Goal: Complete application form: Complete application form

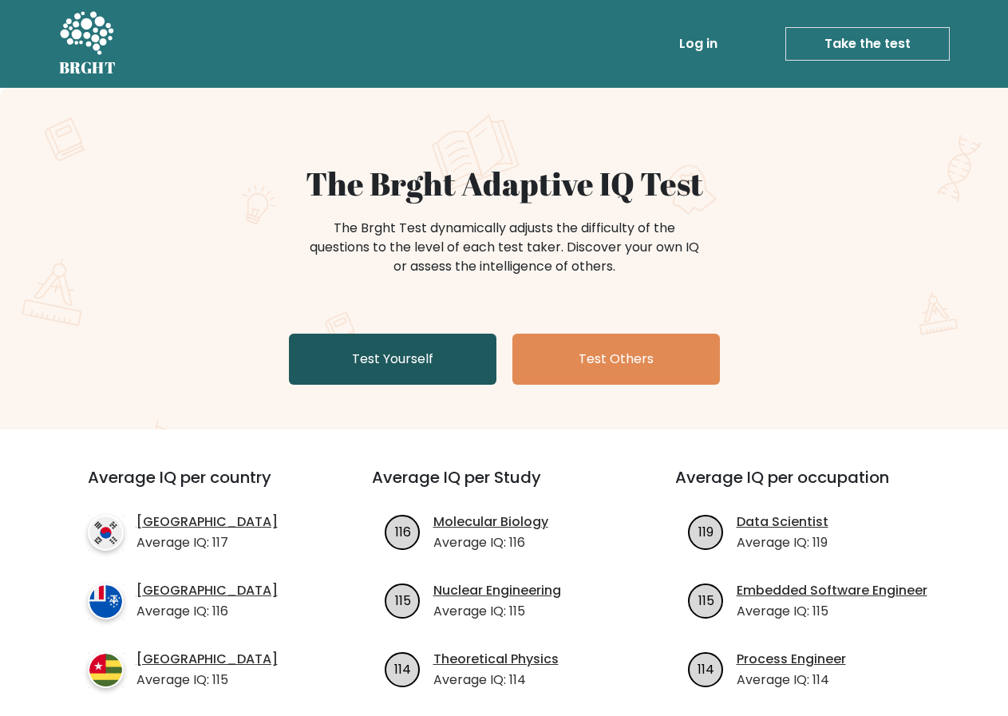
click at [356, 362] on link "Test Yourself" at bounding box center [393, 359] width 208 height 51
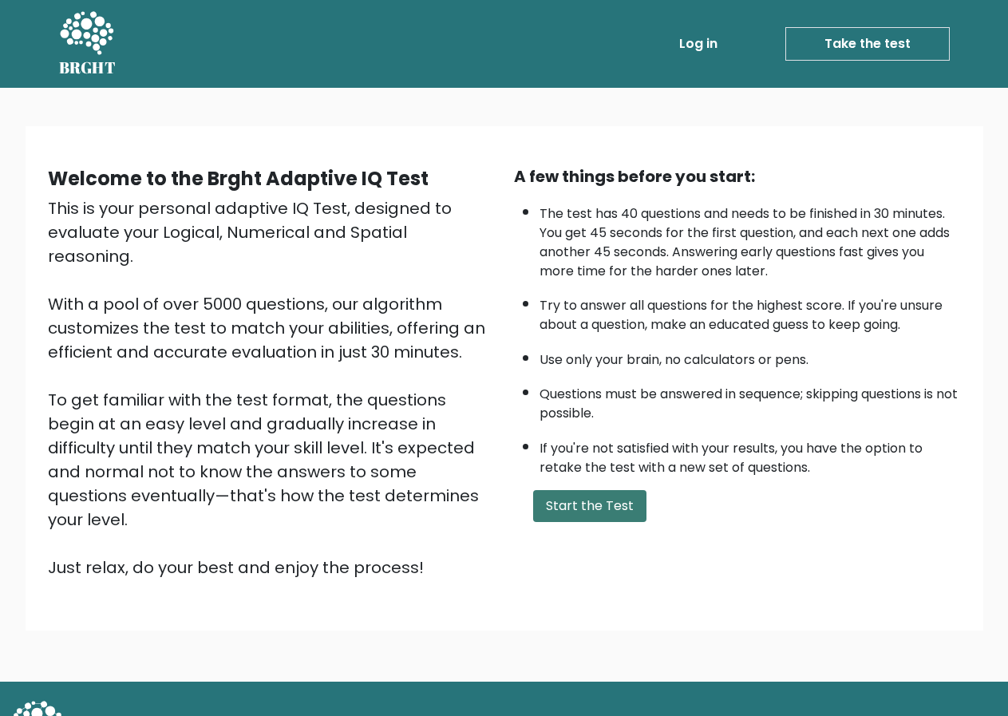
click at [614, 515] on button "Start the Test" at bounding box center [589, 506] width 113 height 32
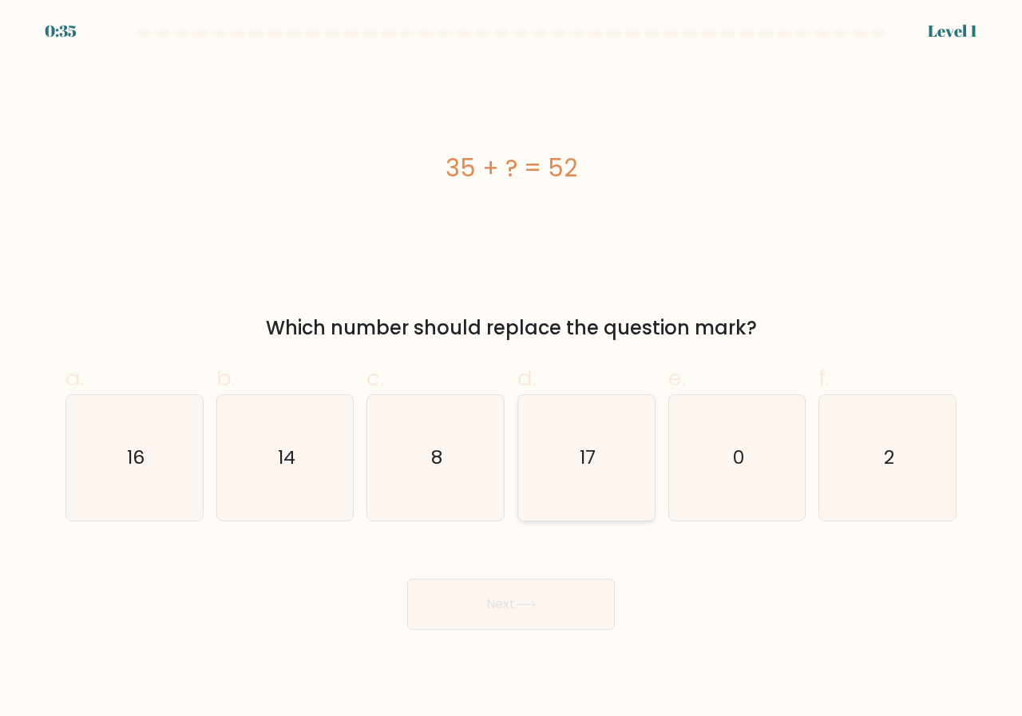
click at [615, 507] on icon "17" at bounding box center [586, 457] width 125 height 125
click at [512, 369] on input "d. 17" at bounding box center [511, 363] width 1 height 10
radio input "true"
click at [434, 611] on button "Next" at bounding box center [511, 604] width 208 height 51
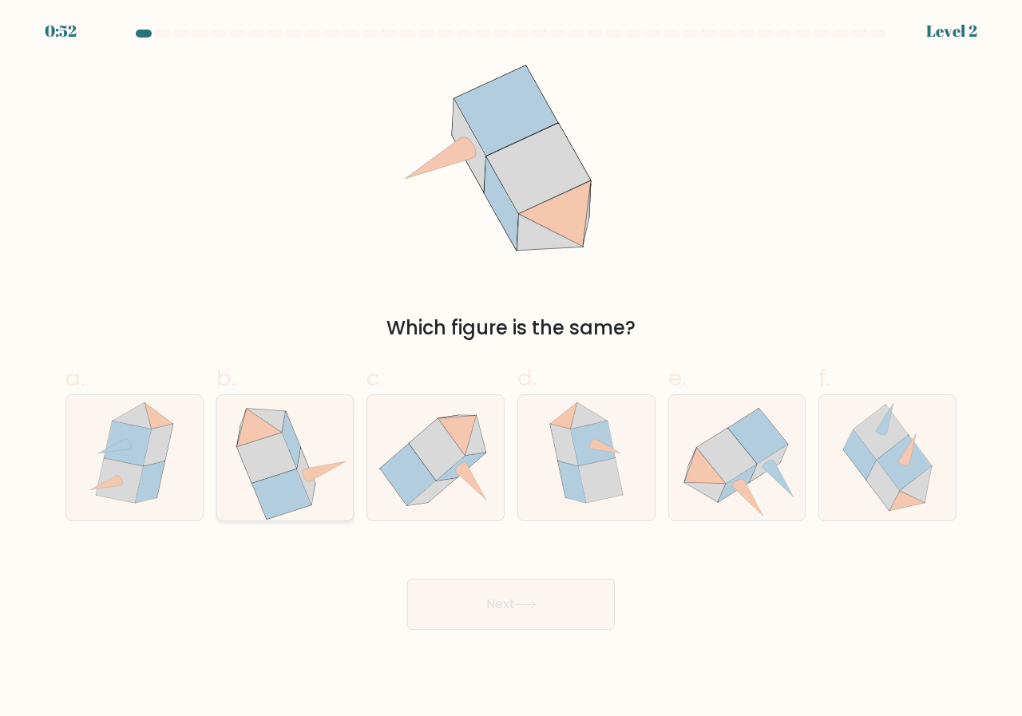
click at [259, 453] on icon at bounding box center [267, 458] width 60 height 50
click at [511, 369] on input "b." at bounding box center [511, 363] width 1 height 10
radio input "true"
click at [459, 615] on button "Next" at bounding box center [511, 604] width 208 height 51
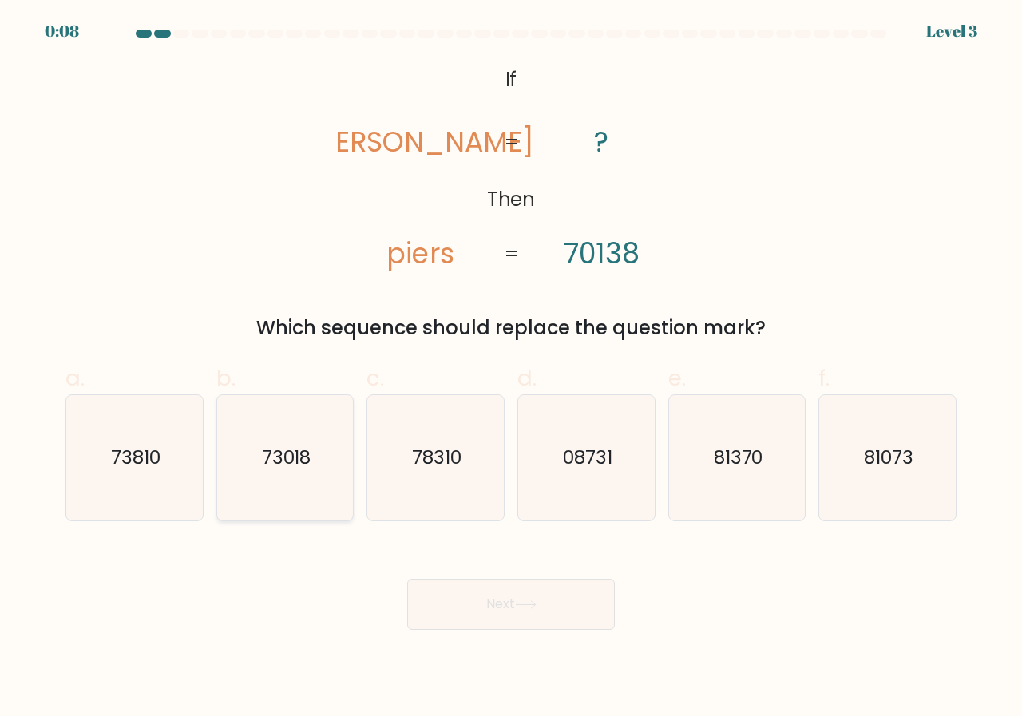
click at [295, 492] on icon "73018" at bounding box center [285, 457] width 125 height 125
click at [511, 369] on input "b. 73018" at bounding box center [511, 363] width 1 height 10
radio input "true"
click at [488, 617] on button "Next" at bounding box center [511, 604] width 208 height 51
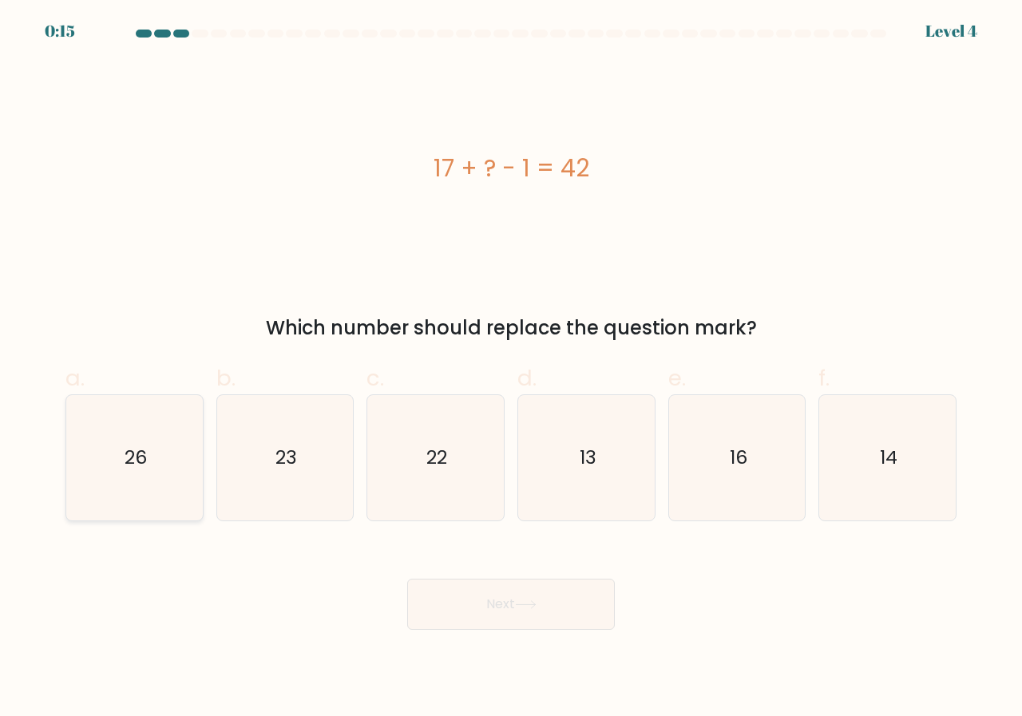
click at [92, 438] on icon "26" at bounding box center [134, 457] width 125 height 125
click at [511, 369] on input "a. 26" at bounding box center [511, 363] width 1 height 10
radio input "true"
click at [437, 620] on button "Next" at bounding box center [511, 604] width 208 height 51
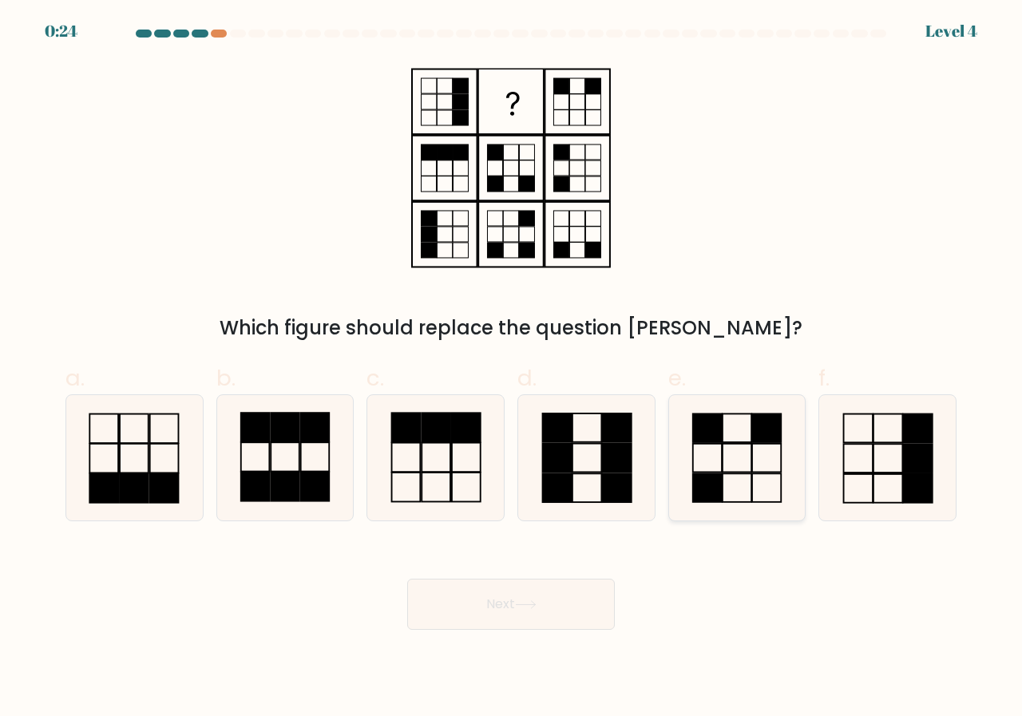
click at [719, 476] on rect at bounding box center [706, 488] width 29 height 29
click at [512, 369] on input "e." at bounding box center [511, 363] width 1 height 10
radio input "true"
click at [549, 584] on button "Next" at bounding box center [511, 604] width 208 height 51
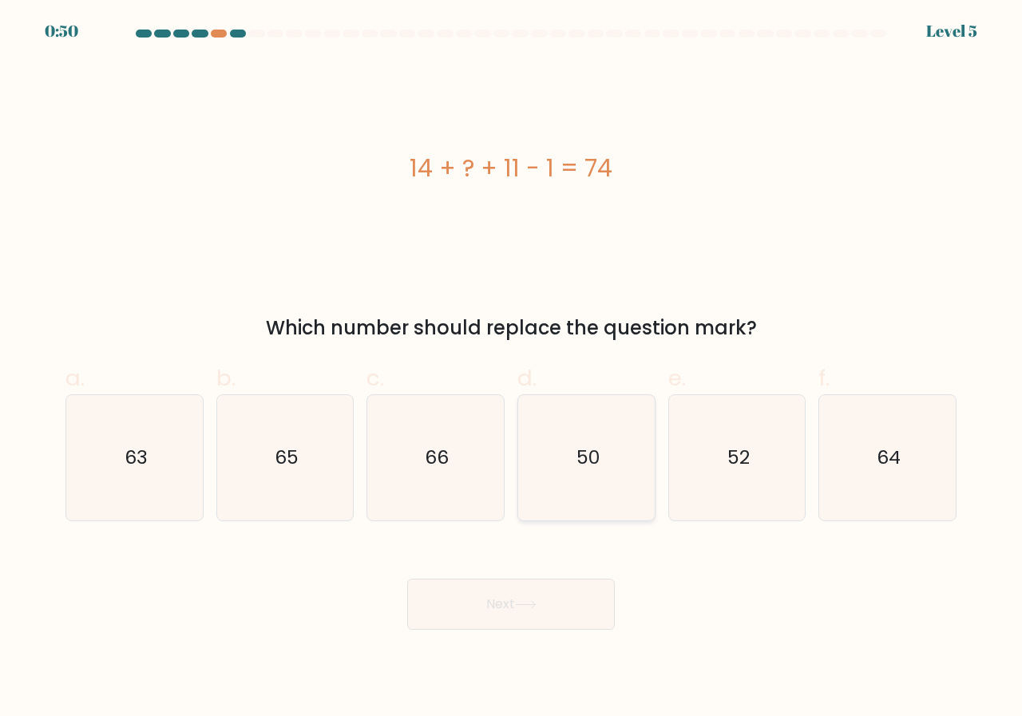
click at [634, 481] on icon "50" at bounding box center [586, 457] width 125 height 125
click at [512, 369] on input "d. 50" at bounding box center [511, 363] width 1 height 10
radio input "true"
click at [486, 602] on button "Next" at bounding box center [511, 604] width 208 height 51
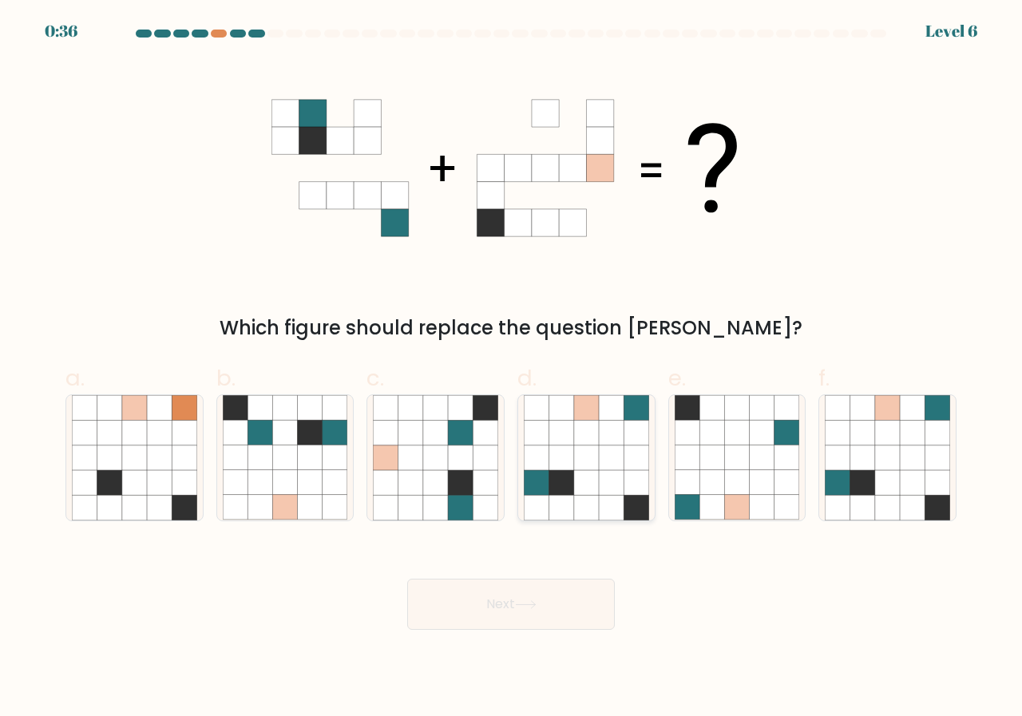
click at [602, 414] on icon at bounding box center [611, 408] width 25 height 25
click at [512, 369] on input "d." at bounding box center [511, 363] width 1 height 10
radio input "true"
click at [536, 599] on button "Next" at bounding box center [511, 604] width 208 height 51
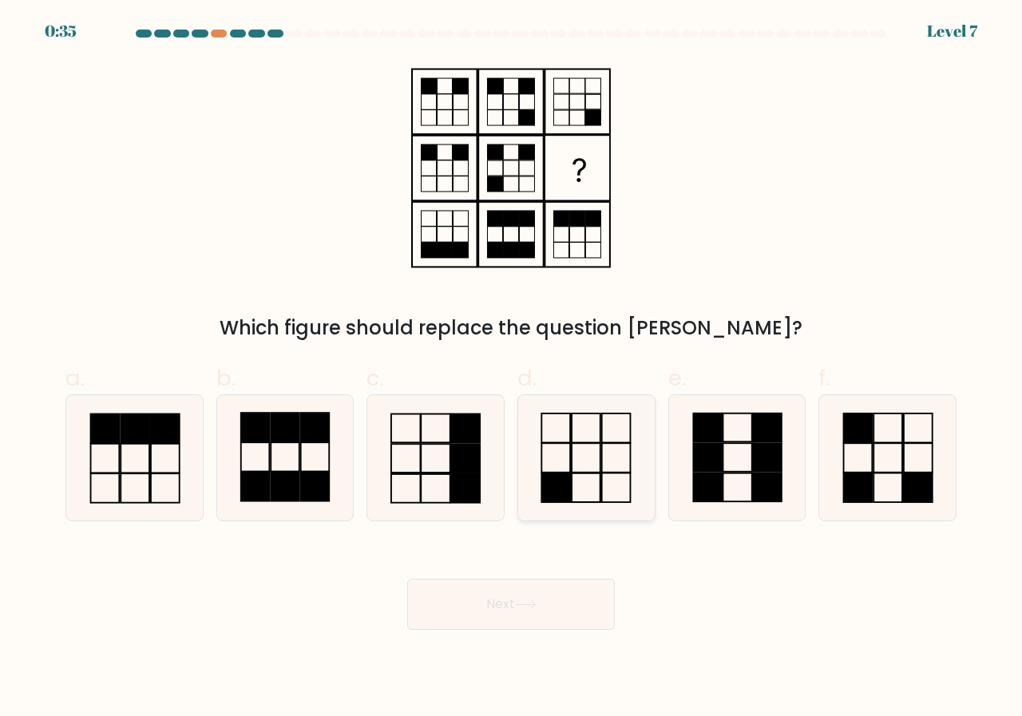
click at [583, 442] on icon at bounding box center [586, 457] width 125 height 125
click at [512, 369] on input "d." at bounding box center [511, 363] width 1 height 10
radio input "true"
click at [473, 623] on button "Next" at bounding box center [511, 604] width 208 height 51
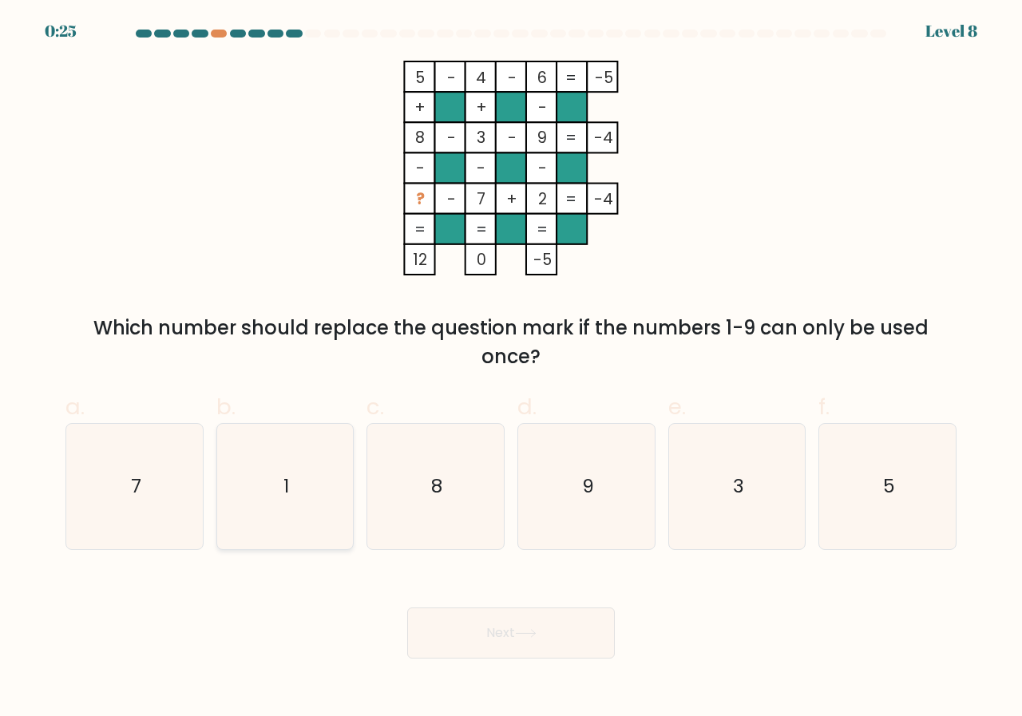
click at [239, 497] on icon "1" at bounding box center [285, 486] width 125 height 125
click at [511, 369] on input "b. 1" at bounding box center [511, 363] width 1 height 10
radio input "true"
click at [564, 639] on button "Next" at bounding box center [511, 633] width 208 height 51
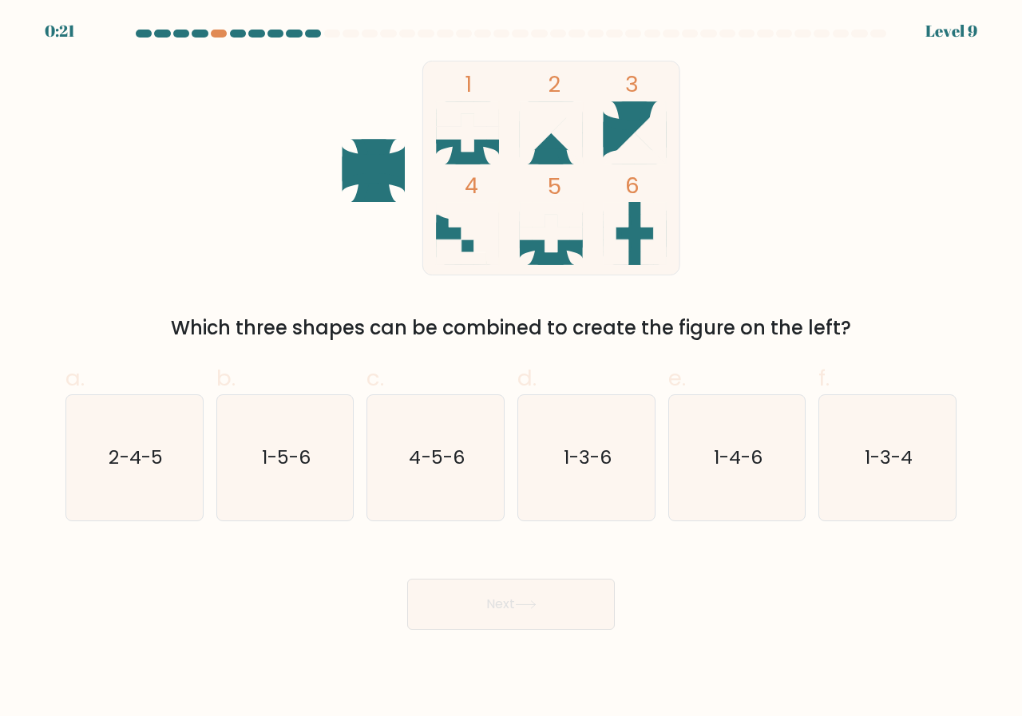
click at [479, 130] on icon at bounding box center [467, 133] width 63 height 38
click at [269, 452] on text "1-5-6" at bounding box center [286, 458] width 49 height 26
click at [511, 369] on input "b. 1-5-6" at bounding box center [511, 363] width 1 height 10
radio input "true"
click at [585, 622] on button "Next" at bounding box center [511, 604] width 208 height 51
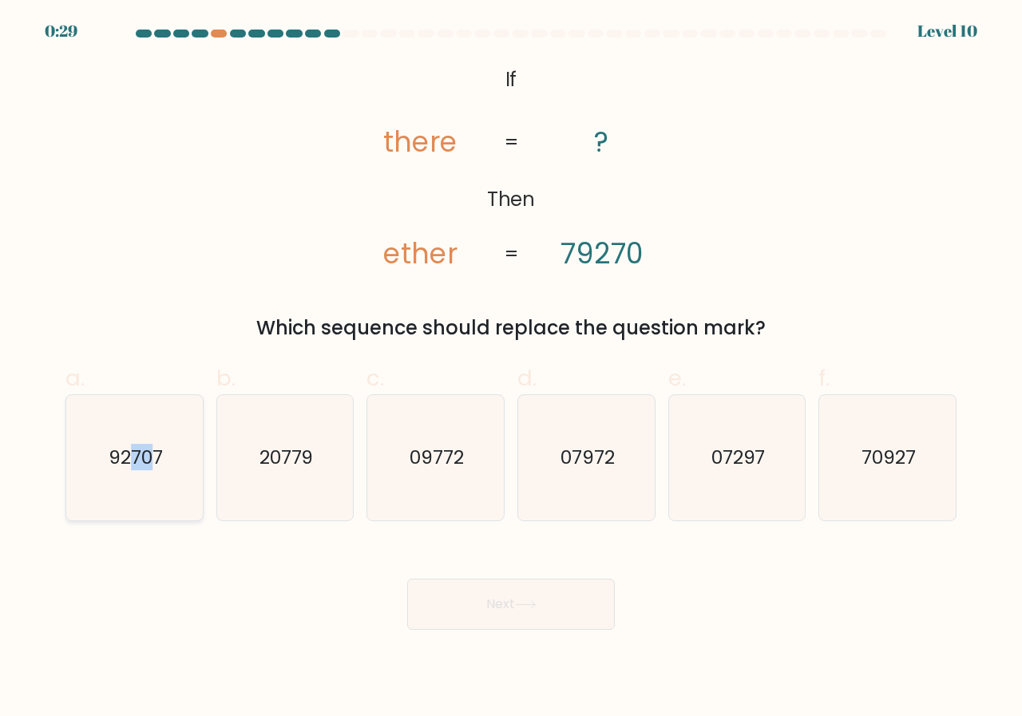
drag, startPoint x: 148, startPoint y: 449, endPoint x: 168, endPoint y: 485, distance: 42.2
click at [134, 446] on text "92707" at bounding box center [136, 458] width 54 height 26
click at [105, 447] on icon "92707" at bounding box center [134, 457] width 125 height 125
click at [511, 369] on input "a. 92707" at bounding box center [511, 363] width 1 height 10
radio input "true"
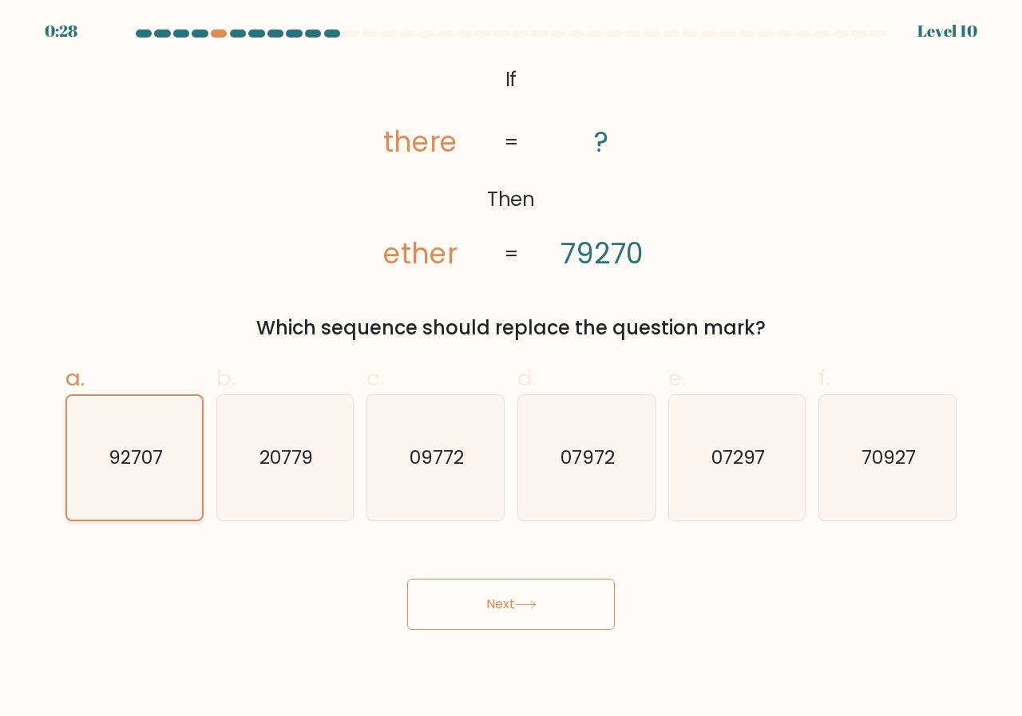
click at [141, 471] on icon "92707" at bounding box center [135, 458] width 124 height 124
click at [511, 369] on input "a. 92707" at bounding box center [511, 363] width 1 height 10
click at [579, 598] on button "Next" at bounding box center [511, 604] width 208 height 51
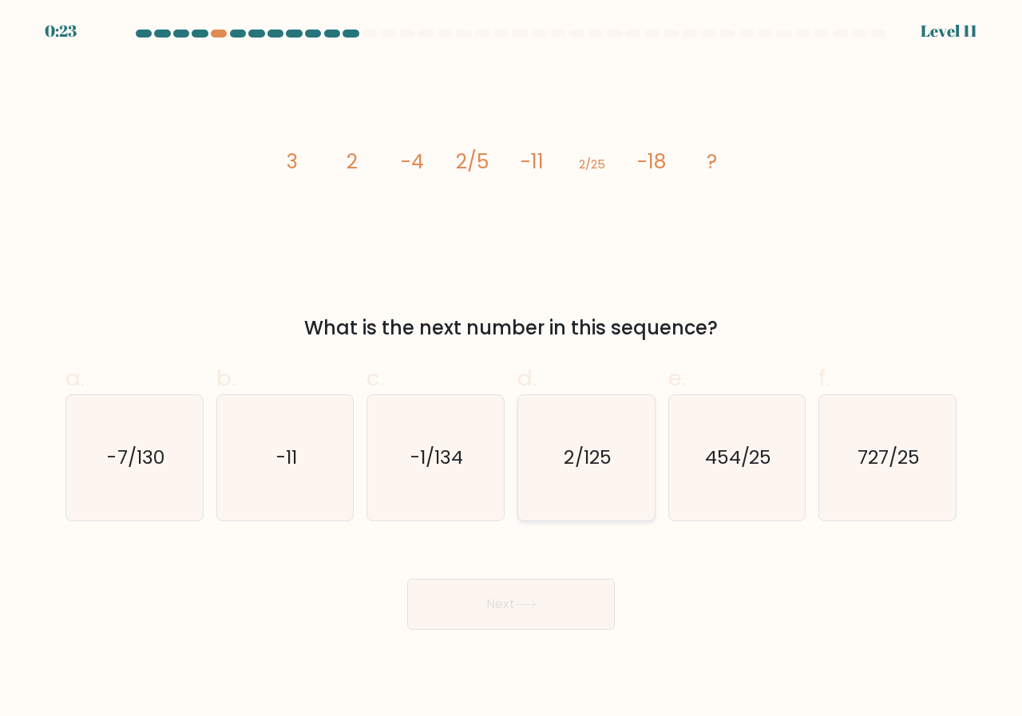
click at [550, 414] on icon "2/125" at bounding box center [586, 457] width 125 height 125
click at [512, 369] on input "d. 2/125" at bounding box center [511, 363] width 1 height 10
radio input "true"
click at [482, 601] on button "Next" at bounding box center [511, 604] width 208 height 51
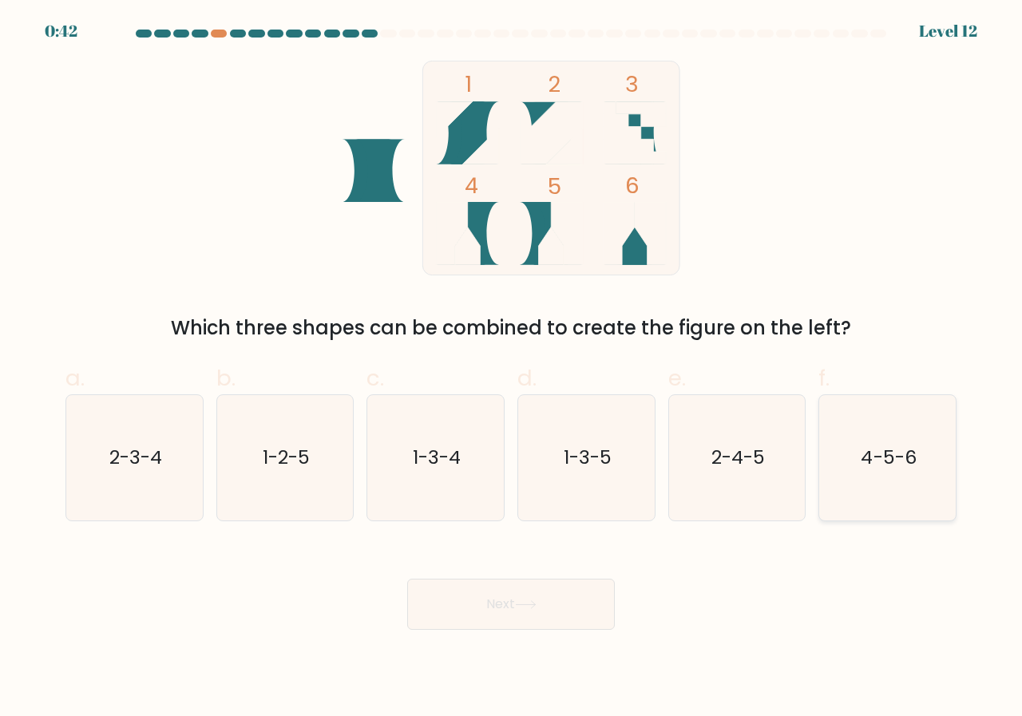
click at [881, 508] on icon "4-5-6" at bounding box center [887, 457] width 125 height 125
click at [512, 369] on input "f. 4-5-6" at bounding box center [511, 363] width 1 height 10
radio input "true"
click at [565, 604] on button "Next" at bounding box center [511, 604] width 208 height 51
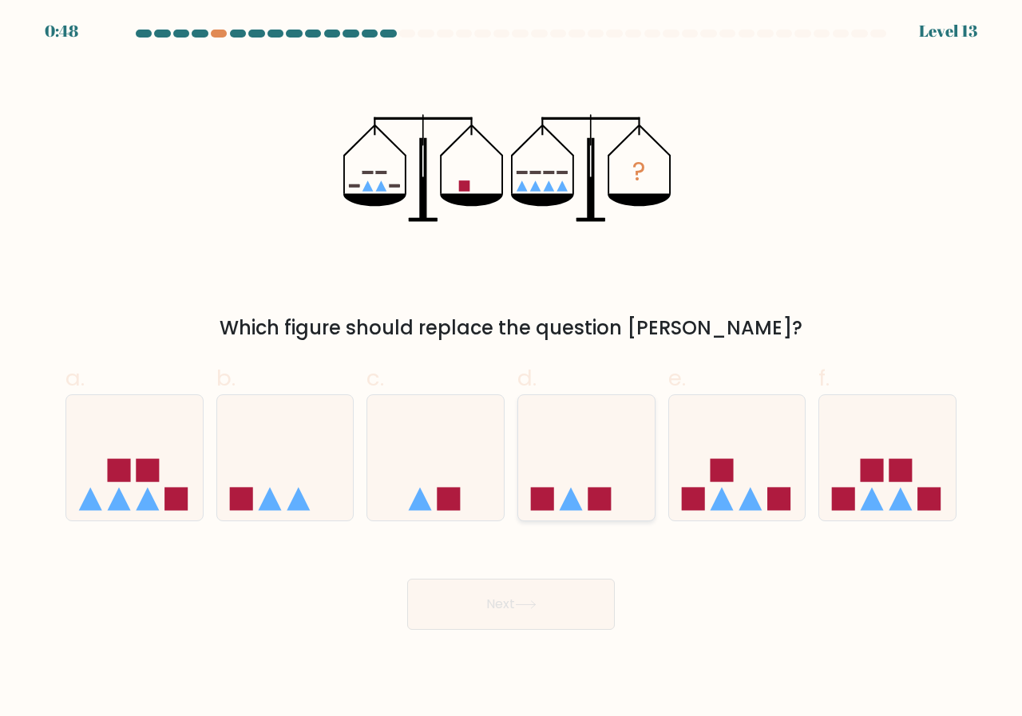
click at [601, 441] on icon at bounding box center [586, 458] width 137 height 113
click at [512, 369] on input "d." at bounding box center [511, 363] width 1 height 10
radio input "true"
click at [558, 613] on button "Next" at bounding box center [511, 604] width 208 height 51
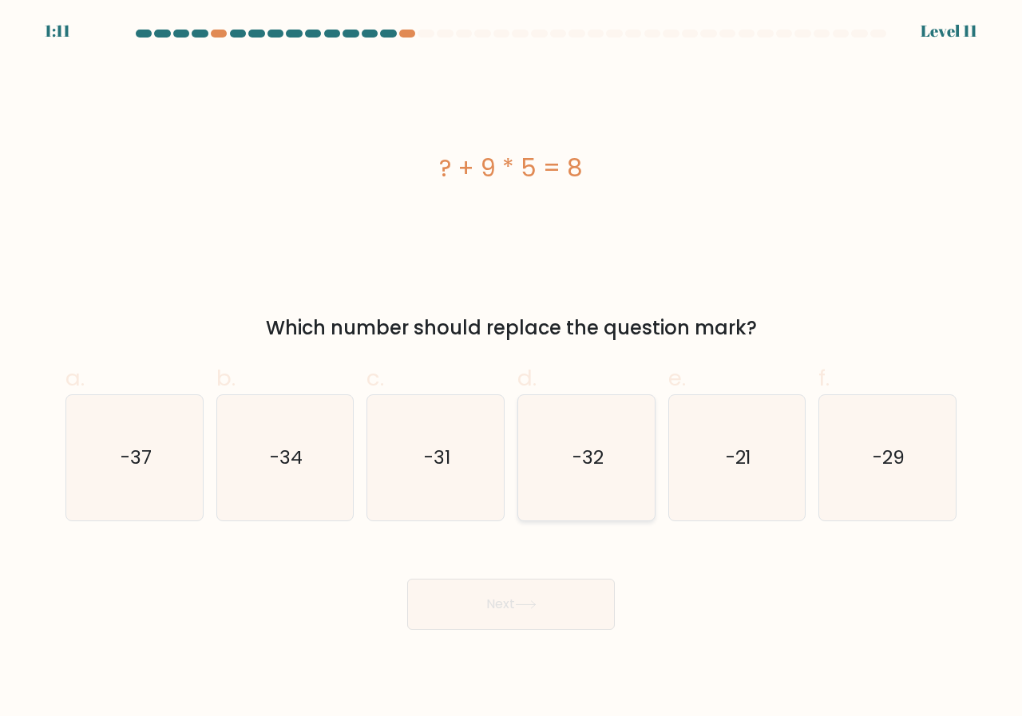
click at [572, 441] on icon "-32" at bounding box center [586, 457] width 125 height 125
click at [512, 369] on input "d. -32" at bounding box center [511, 363] width 1 height 10
radio input "true"
click at [536, 606] on icon at bounding box center [526, 604] width 22 height 9
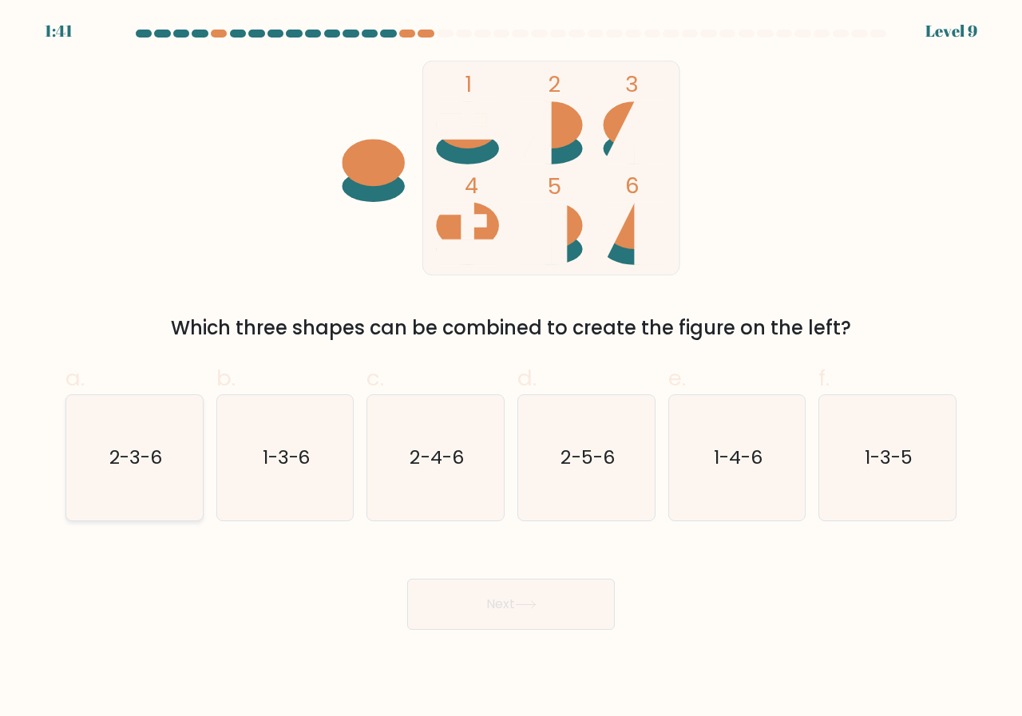
click at [137, 459] on text "2-3-6" at bounding box center [135, 458] width 53 height 26
click at [511, 369] on input "a. 2-3-6" at bounding box center [511, 363] width 1 height 10
radio input "true"
click at [456, 607] on button "Next" at bounding box center [511, 604] width 208 height 51
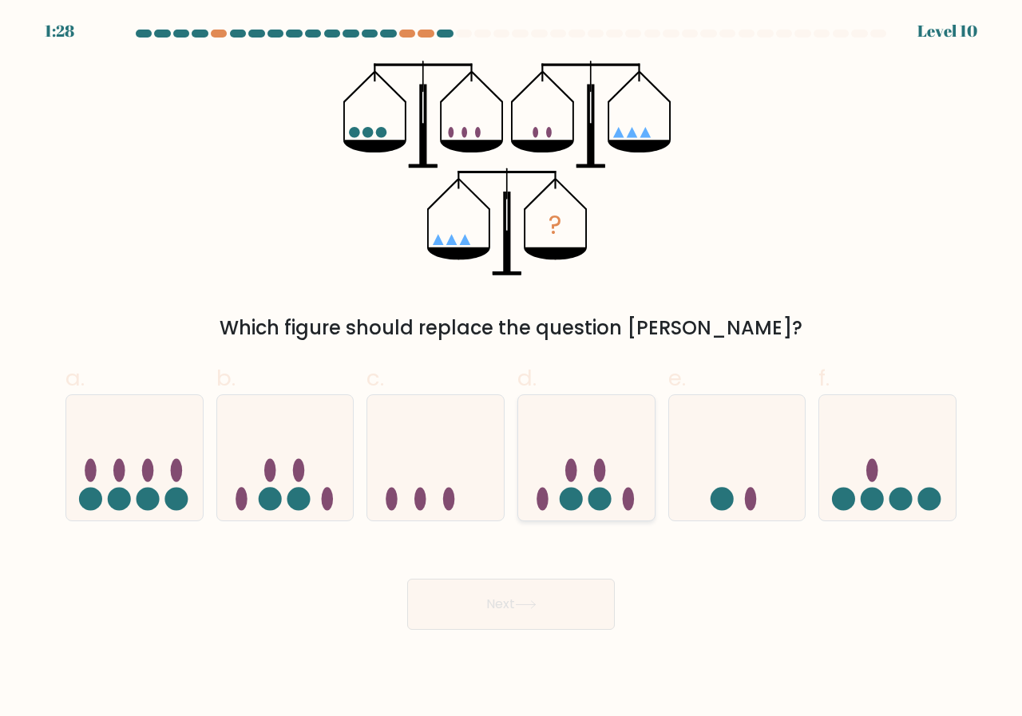
drag, startPoint x: 546, startPoint y: 449, endPoint x: 532, endPoint y: 473, distance: 27.9
click at [532, 473] on icon at bounding box center [586, 458] width 137 height 113
click at [512, 369] on input "d." at bounding box center [511, 363] width 1 height 10
radio input "true"
click at [465, 597] on button "Next" at bounding box center [511, 604] width 208 height 51
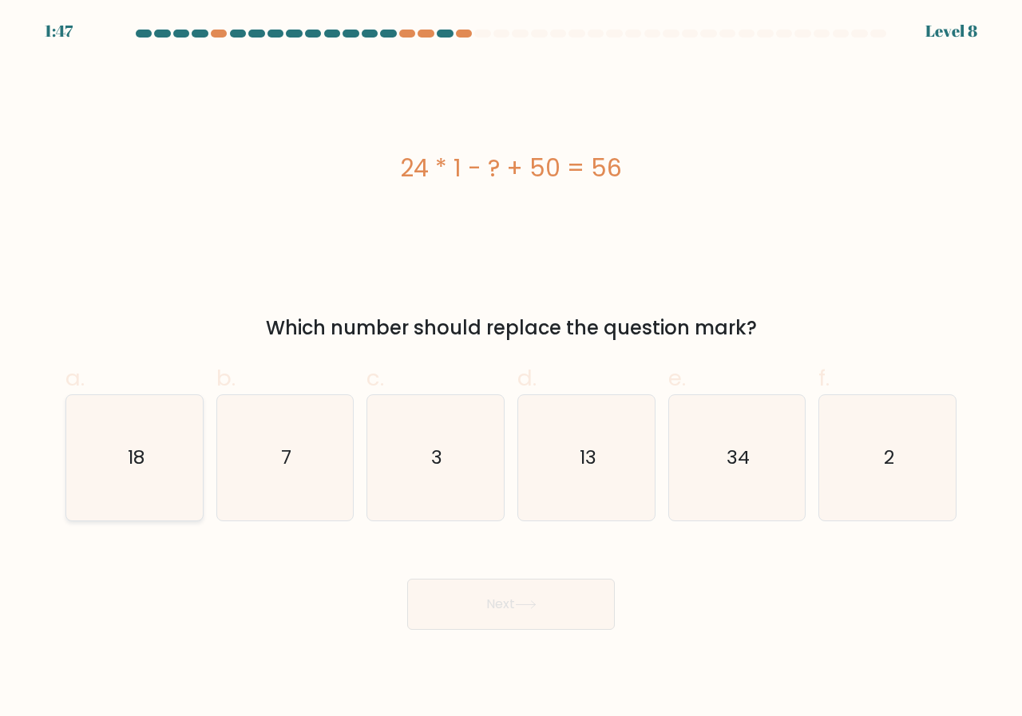
click at [159, 424] on icon "18" at bounding box center [134, 457] width 125 height 125
click at [511, 369] on input "a. 18" at bounding box center [511, 363] width 1 height 10
radio input "true"
click at [577, 611] on button "Next" at bounding box center [511, 604] width 208 height 51
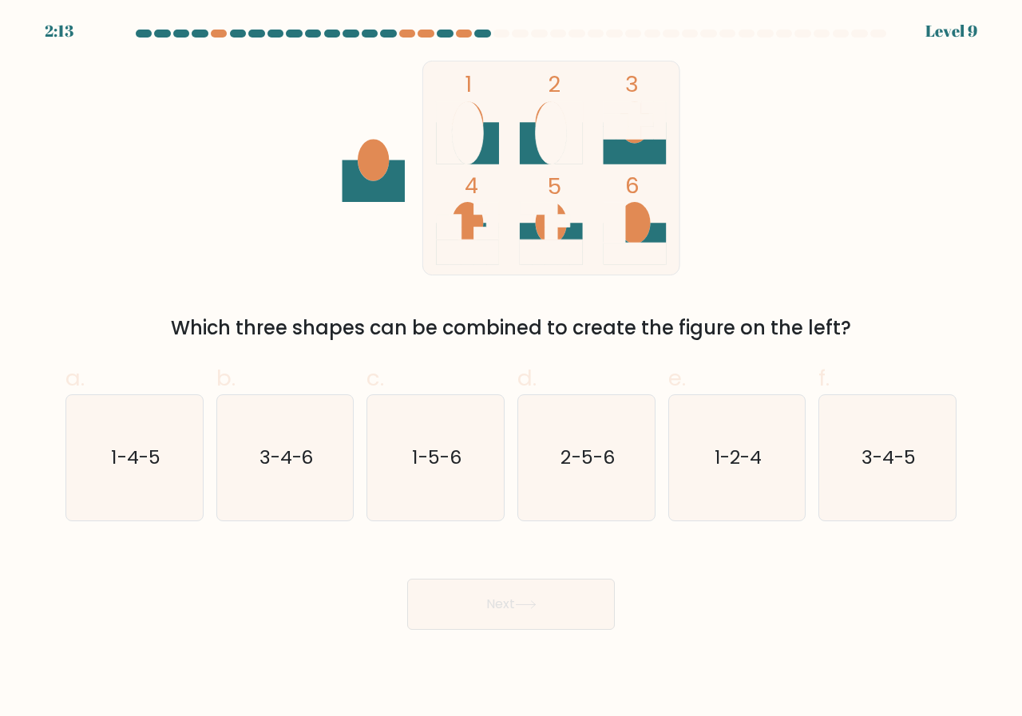
click at [556, 233] on g at bounding box center [551, 233] width 63 height 63
drag, startPoint x: 939, startPoint y: 482, endPoint x: 302, endPoint y: 425, distance: 639.6
click at [749, 481] on div "a. 1-4-5 b. 3-4-6 c. 1-5-6 d. 2-5-6" at bounding box center [511, 435] width 904 height 172
click at [880, 449] on text "3-4-5" at bounding box center [888, 458] width 54 height 26
click at [512, 369] on input "f. 3-4-5" at bounding box center [511, 363] width 1 height 10
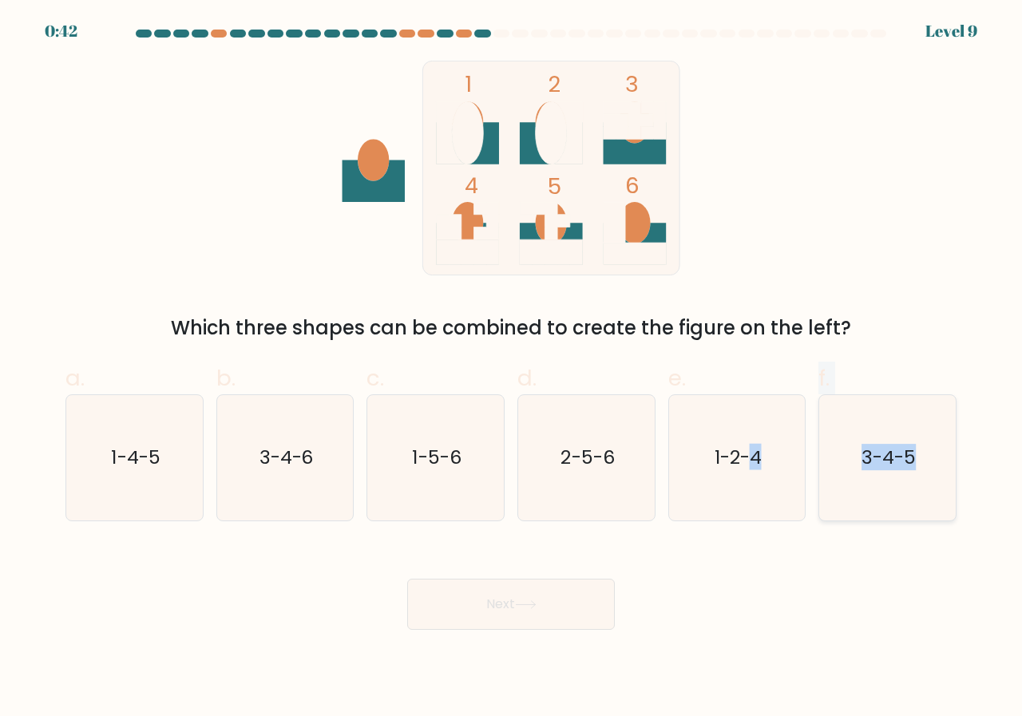
radio input "true"
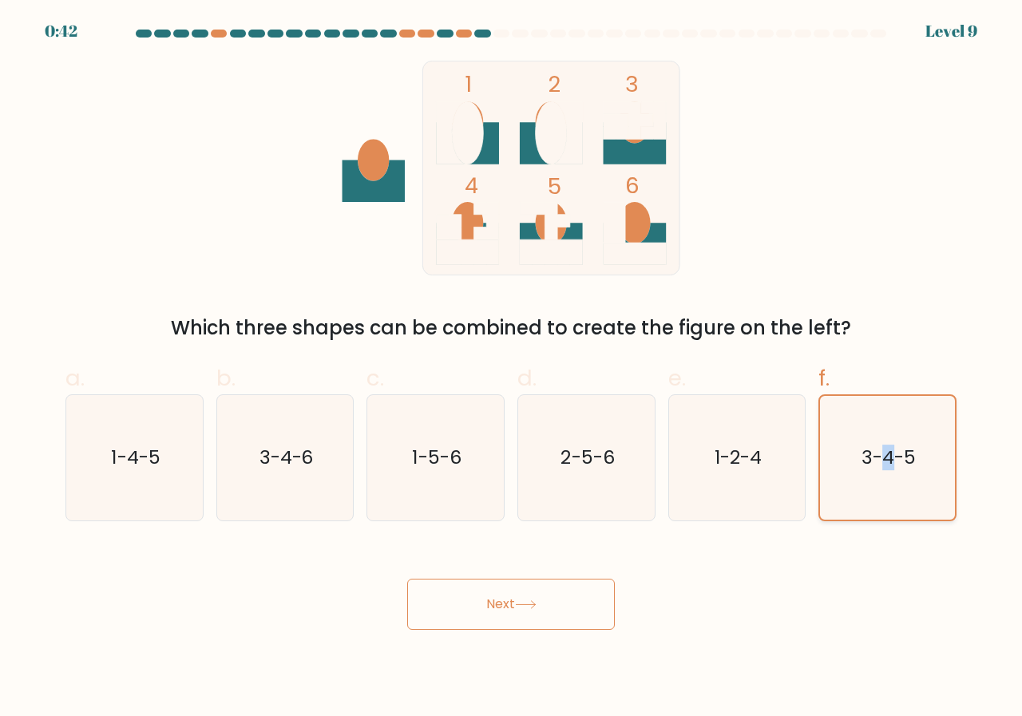
click at [880, 449] on text "3-4-5" at bounding box center [888, 458] width 54 height 26
click at [512, 369] on input "f. 3-4-5" at bounding box center [511, 363] width 1 height 10
click at [531, 599] on button "Next" at bounding box center [511, 604] width 208 height 51
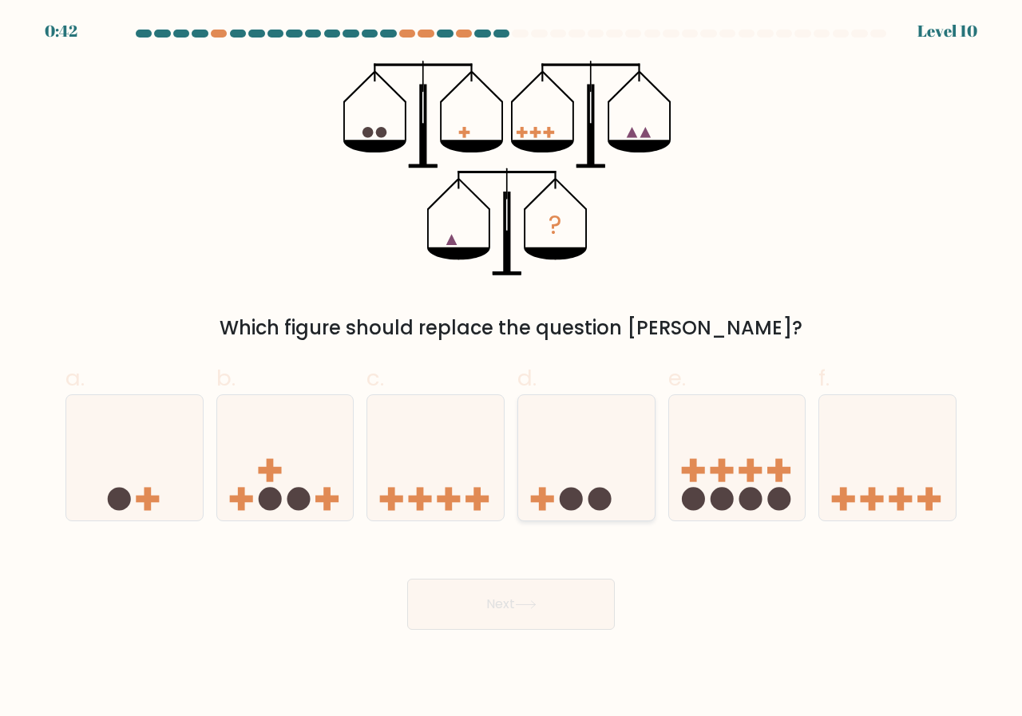
click at [600, 491] on circle at bounding box center [599, 499] width 23 height 23
click at [512, 369] on input "d." at bounding box center [511, 363] width 1 height 10
radio input "true"
click at [531, 606] on icon at bounding box center [526, 604] width 22 height 9
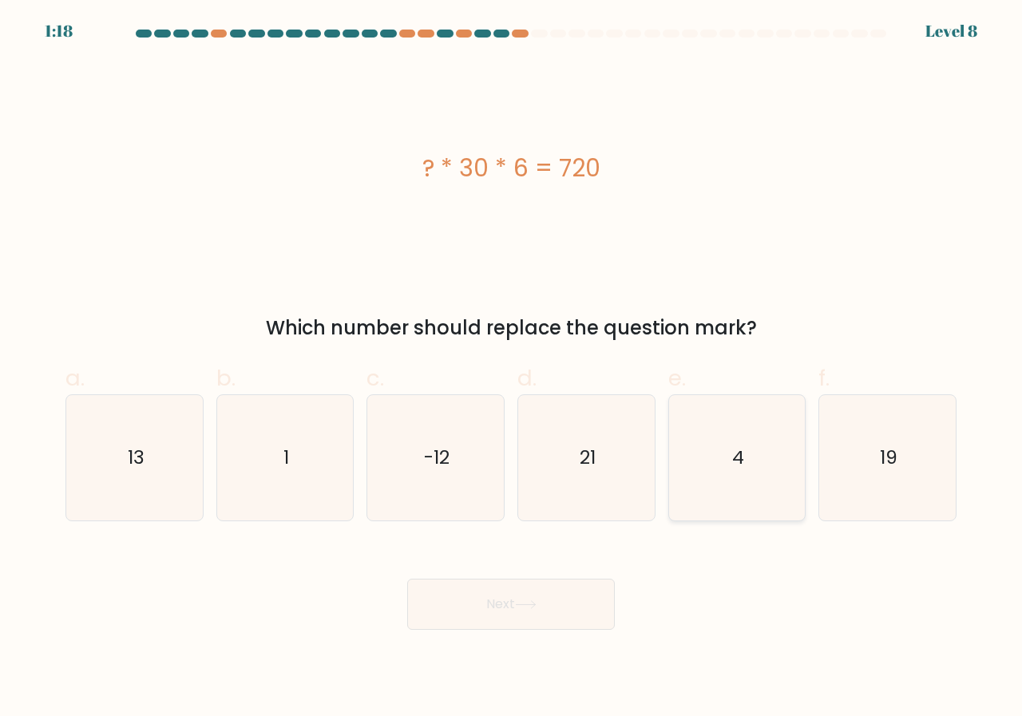
click at [706, 433] on icon "4" at bounding box center [737, 457] width 125 height 125
click at [512, 369] on input "e. 4" at bounding box center [511, 363] width 1 height 10
radio input "true"
drag, startPoint x: 513, startPoint y: 608, endPoint x: 520, endPoint y: 607, distance: 8.0
click at [519, 609] on button "Next" at bounding box center [511, 604] width 208 height 51
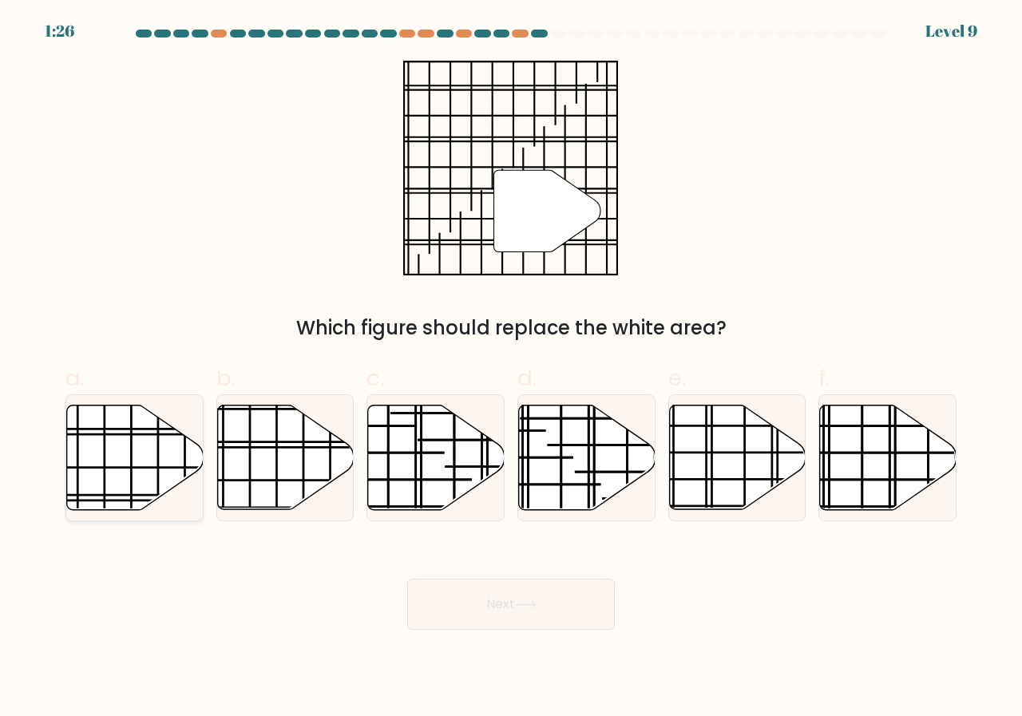
click at [97, 466] on icon at bounding box center [135, 458] width 137 height 105
click at [511, 369] on input "a." at bounding box center [511, 363] width 1 height 10
radio input "true"
click at [477, 599] on button "Next" at bounding box center [511, 604] width 208 height 51
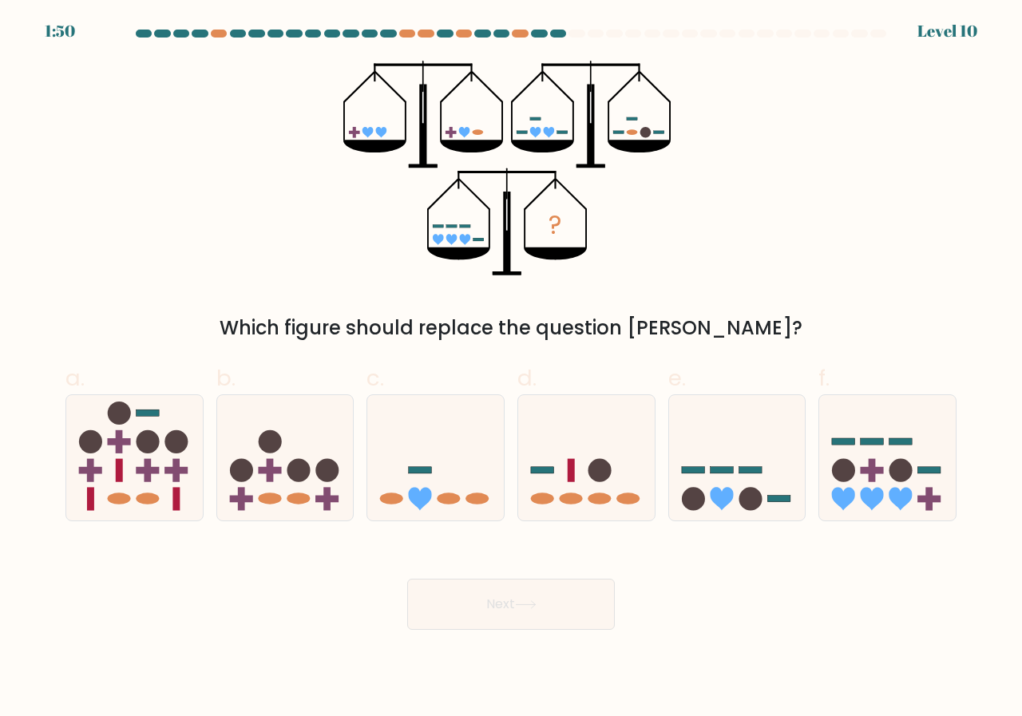
drag, startPoint x: 722, startPoint y: 459, endPoint x: 631, endPoint y: 580, distance: 151.7
click at [678, 549] on form at bounding box center [511, 330] width 1022 height 600
click at [541, 608] on button "Next" at bounding box center [511, 604] width 208 height 51
click at [721, 493] on icon at bounding box center [721, 499] width 23 height 23
click at [512, 369] on input "e." at bounding box center [511, 363] width 1 height 10
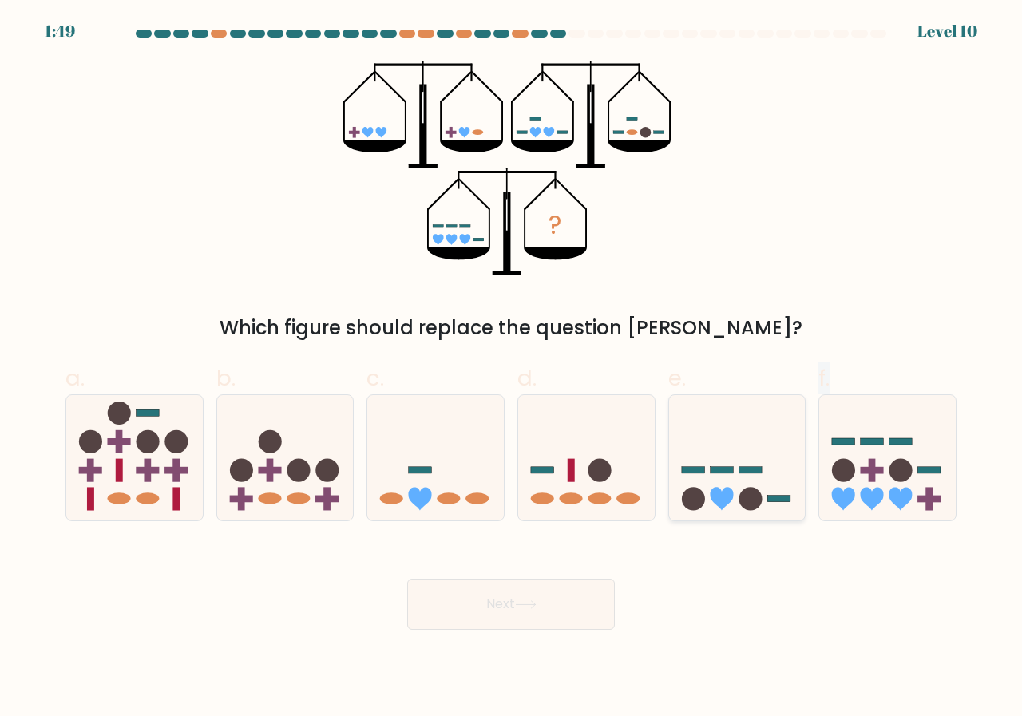
radio input "true"
click at [542, 627] on button "Next" at bounding box center [511, 604] width 208 height 51
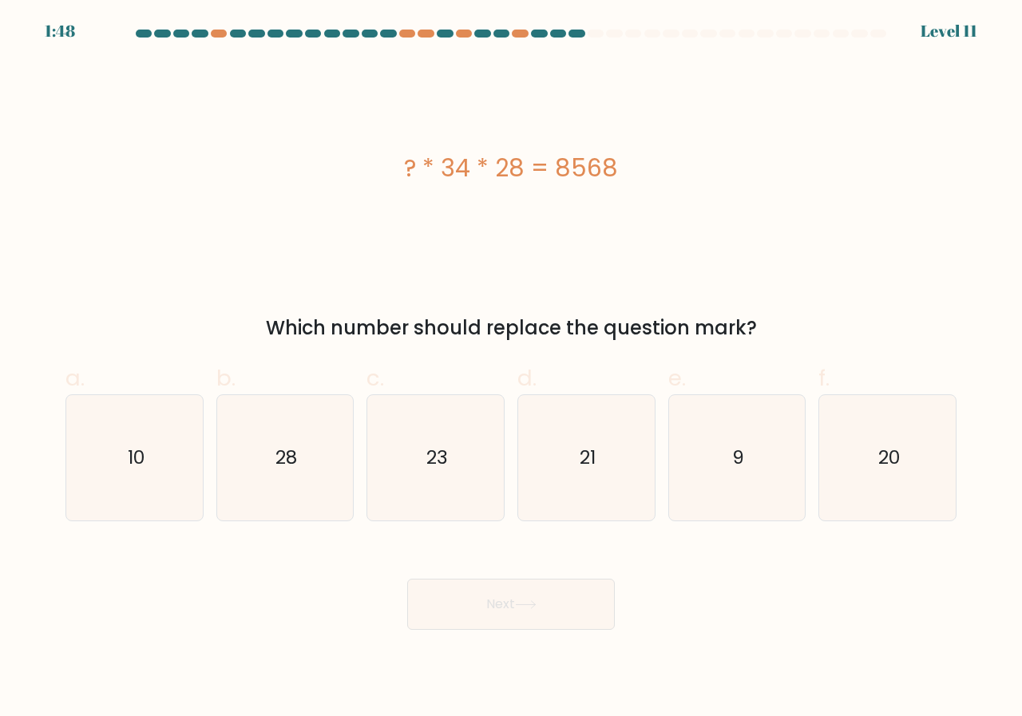
click at [559, 596] on button "Next" at bounding box center [511, 604] width 208 height 51
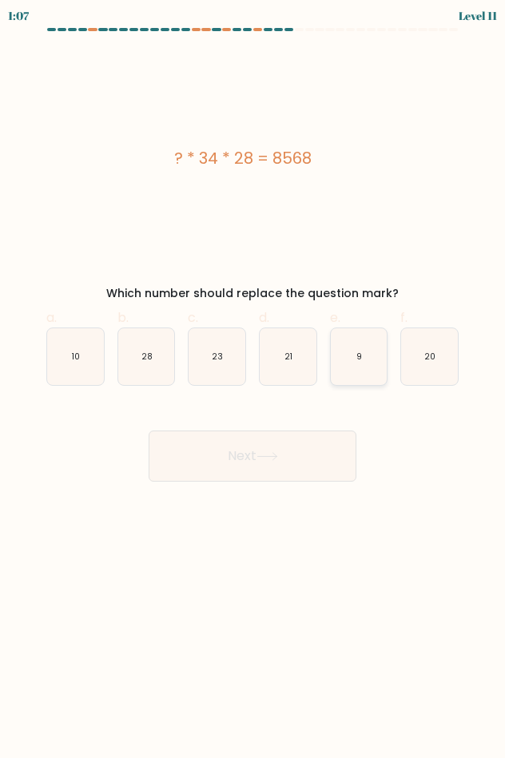
click at [349, 347] on icon "9" at bounding box center [358, 356] width 57 height 57
click at [253, 379] on input "e. 9" at bounding box center [252, 384] width 1 height 10
radio input "true"
click at [296, 443] on button "Next" at bounding box center [252, 455] width 208 height 51
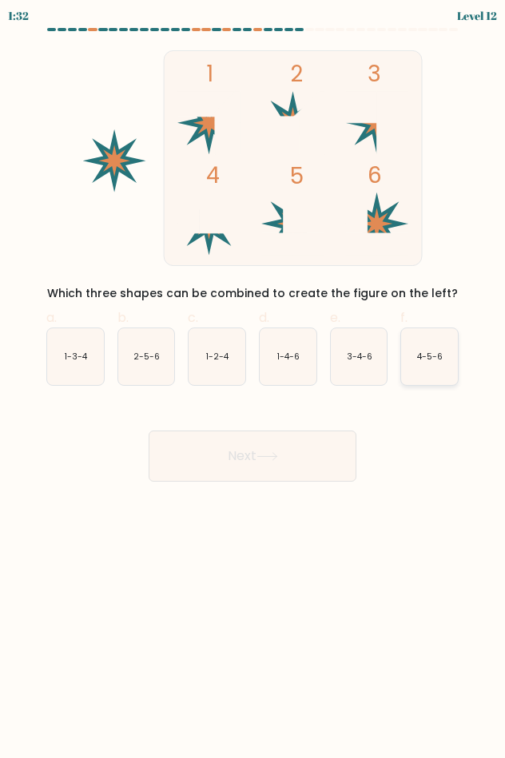
click at [433, 359] on text "4-5-6" at bounding box center [430, 356] width 26 height 12
click at [253, 379] on input "f. 4-5-6" at bounding box center [252, 384] width 1 height 10
radio input "true"
click at [324, 443] on button "Next" at bounding box center [252, 455] width 208 height 51
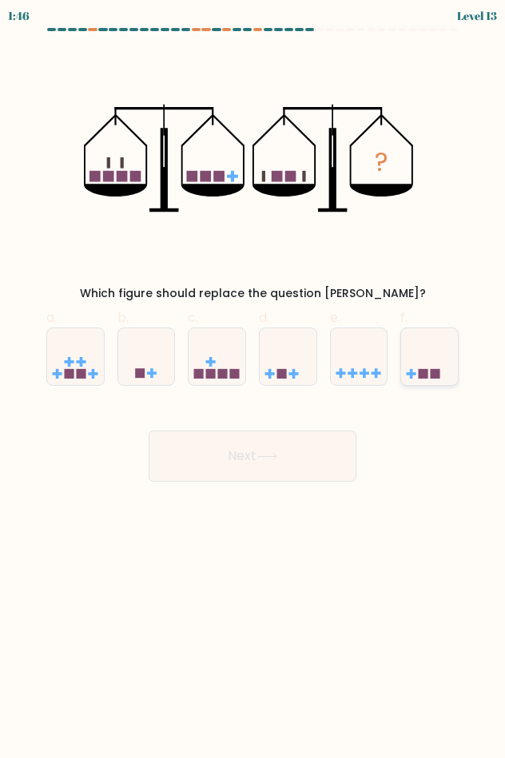
click at [419, 364] on icon at bounding box center [429, 356] width 57 height 47
click at [253, 379] on input "f." at bounding box center [252, 384] width 1 height 10
radio input "true"
click at [278, 452] on icon at bounding box center [267, 456] width 22 height 9
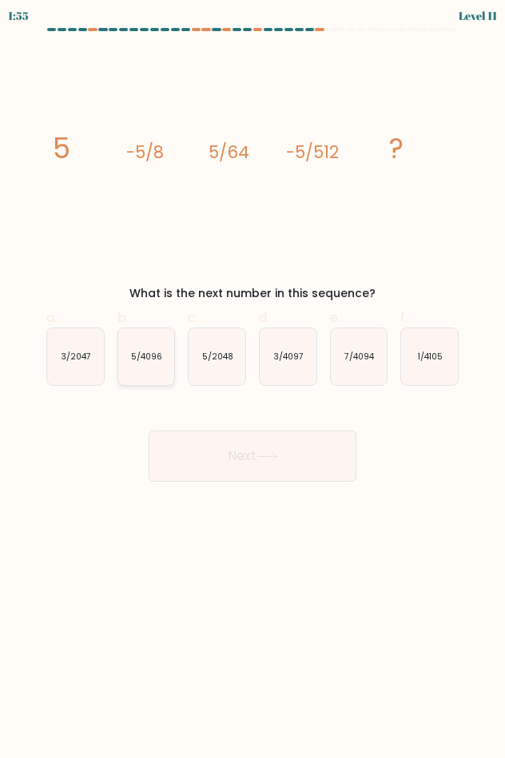
click at [150, 368] on icon "5/4096" at bounding box center [146, 356] width 57 height 57
click at [252, 379] on input "b. 5/4096" at bounding box center [252, 384] width 1 height 10
radio input "true"
click at [225, 448] on button "Next" at bounding box center [252, 455] width 208 height 51
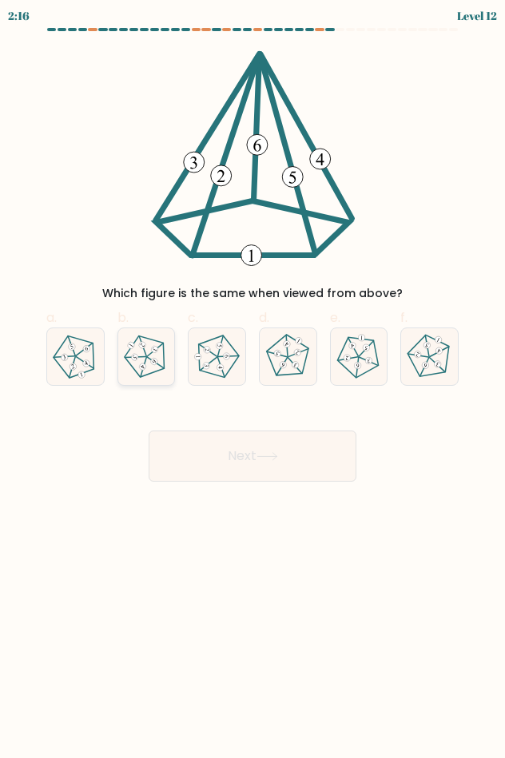
drag, startPoint x: 148, startPoint y: 364, endPoint x: 146, endPoint y: 378, distance: 14.5
click at [148, 366] on icon at bounding box center [147, 357] width 46 height 46
click at [252, 379] on input "b." at bounding box center [252, 384] width 1 height 10
radio input "true"
click at [183, 445] on button "Next" at bounding box center [252, 455] width 208 height 51
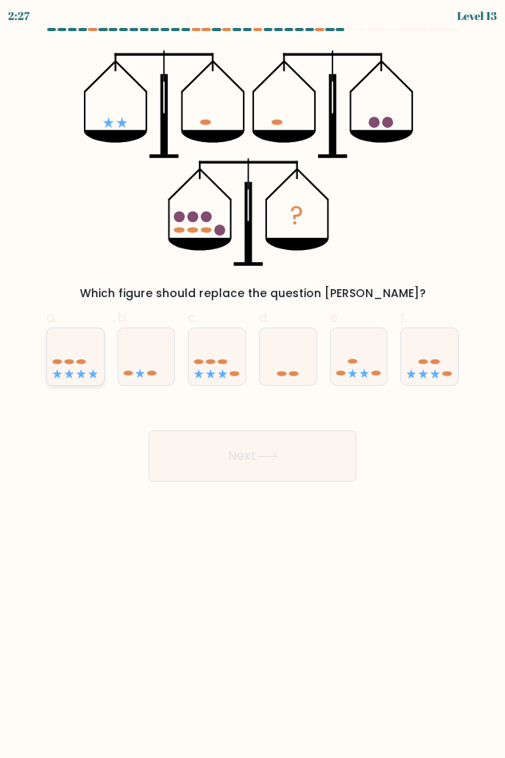
click at [73, 364] on icon at bounding box center [75, 356] width 57 height 47
click at [252, 379] on input "a." at bounding box center [252, 384] width 1 height 10
radio input "true"
click at [247, 445] on button "Next" at bounding box center [252, 455] width 208 height 51
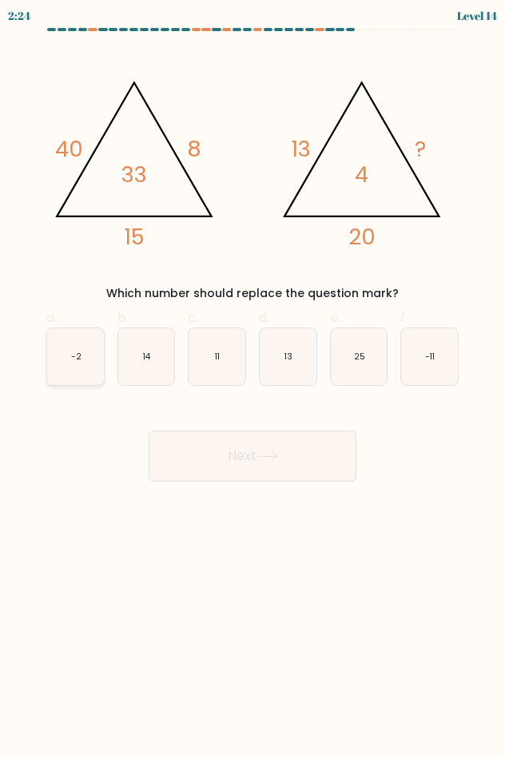
click at [81, 350] on icon "-2" at bounding box center [75, 356] width 57 height 57
click at [252, 379] on input "a. -2" at bounding box center [252, 384] width 1 height 10
radio input "true"
click at [87, 358] on icon "-2" at bounding box center [75, 356] width 55 height 55
click at [252, 379] on input "a. -2" at bounding box center [252, 384] width 1 height 10
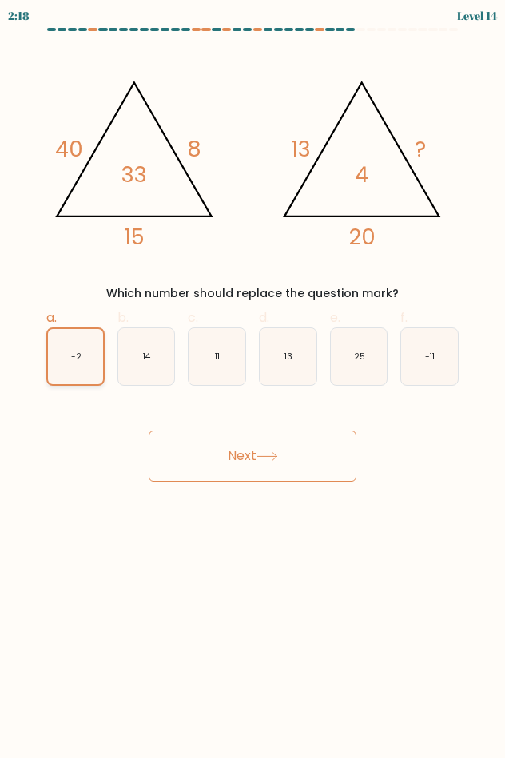
click at [87, 353] on icon "-2" at bounding box center [75, 356] width 55 height 55
click at [252, 379] on input "a. -2" at bounding box center [252, 384] width 1 height 10
click at [419, 354] on icon "-11" at bounding box center [429, 356] width 57 height 57
click at [253, 379] on input "f. -11" at bounding box center [252, 384] width 1 height 10
radio input "true"
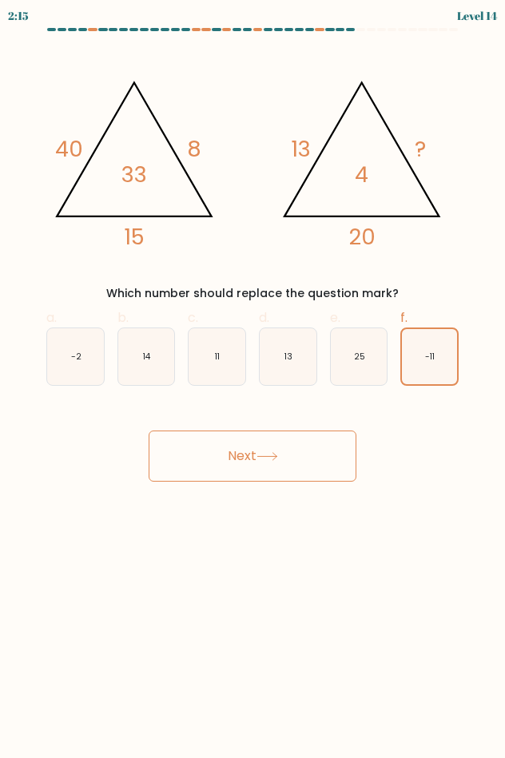
click at [307, 450] on button "Next" at bounding box center [252, 455] width 208 height 51
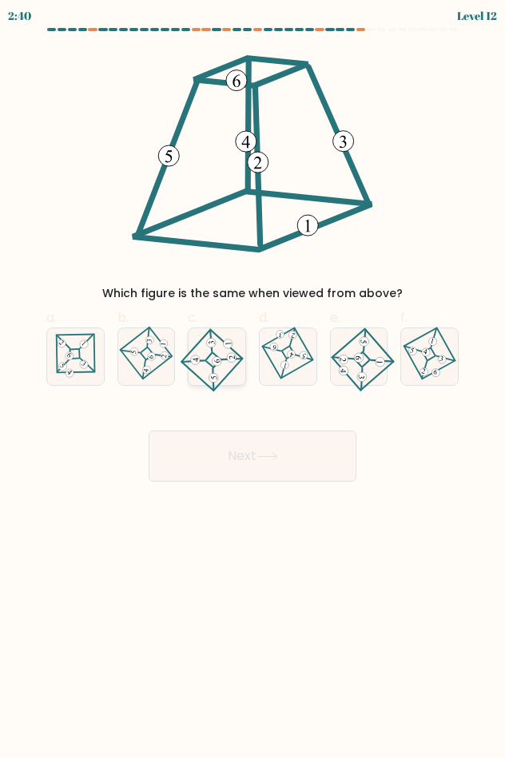
drag, startPoint x: 218, startPoint y: 361, endPoint x: 216, endPoint y: 380, distance: 19.3
click at [216, 370] on icon at bounding box center [217, 357] width 52 height 46
click at [252, 379] on input "c." at bounding box center [252, 384] width 1 height 10
radio input "true"
click at [216, 456] on button "Next" at bounding box center [252, 455] width 208 height 51
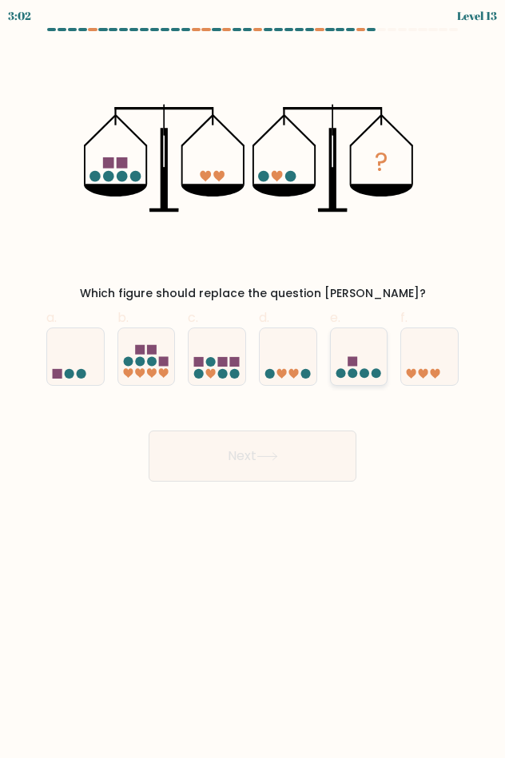
click at [357, 352] on icon at bounding box center [358, 356] width 57 height 47
click at [253, 379] on input "e." at bounding box center [252, 384] width 1 height 10
radio input "true"
click at [299, 469] on button "Next" at bounding box center [252, 455] width 208 height 51
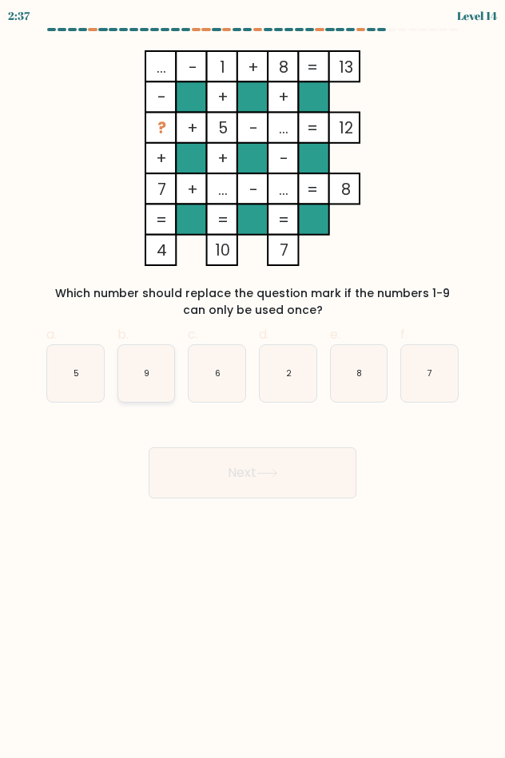
click at [139, 351] on icon "9" at bounding box center [146, 373] width 57 height 57
click at [252, 379] on input "b. 9" at bounding box center [252, 384] width 1 height 10
radio input "true"
click at [180, 448] on button "Next" at bounding box center [252, 472] width 208 height 51
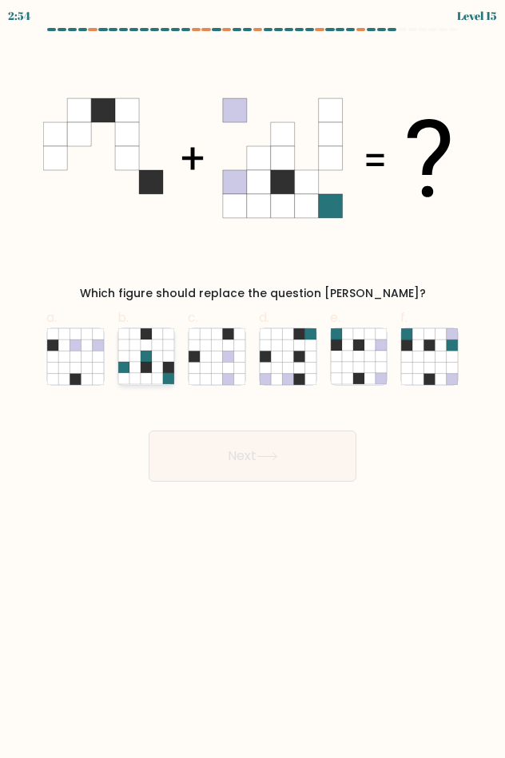
click at [150, 367] on icon at bounding box center [146, 367] width 11 height 11
click at [252, 379] on input "b." at bounding box center [252, 384] width 1 height 10
radio input "true"
click at [290, 368] on icon at bounding box center [287, 367] width 11 height 11
click at [253, 379] on input "d." at bounding box center [252, 384] width 1 height 10
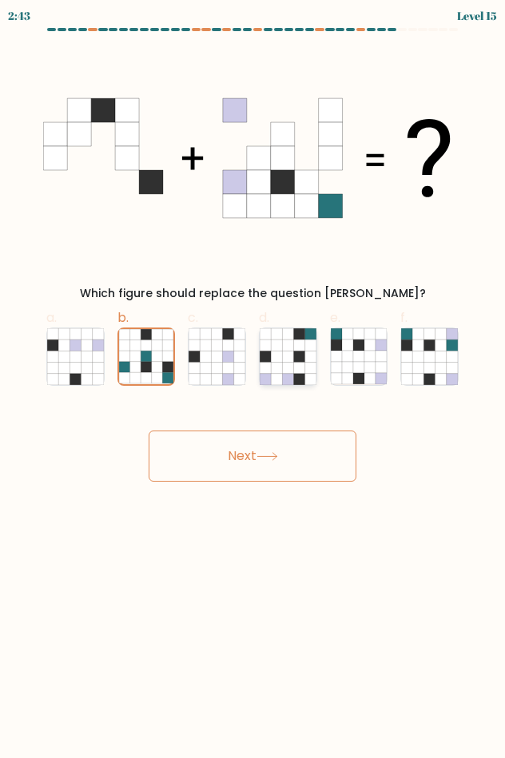
radio input "true"
drag, startPoint x: 163, startPoint y: 363, endPoint x: 166, endPoint y: 378, distance: 14.7
click at [163, 366] on icon at bounding box center [157, 367] width 11 height 11
click at [252, 379] on input "b." at bounding box center [252, 384] width 1 height 10
radio input "true"
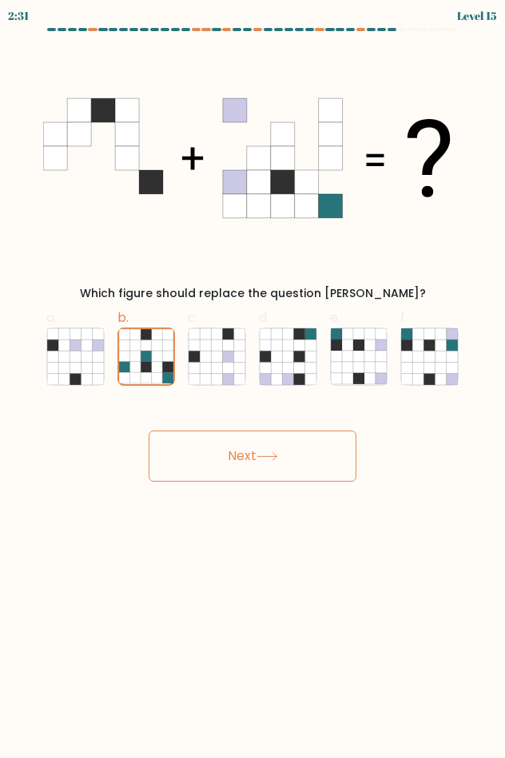
click at [211, 441] on button "Next" at bounding box center [252, 455] width 208 height 51
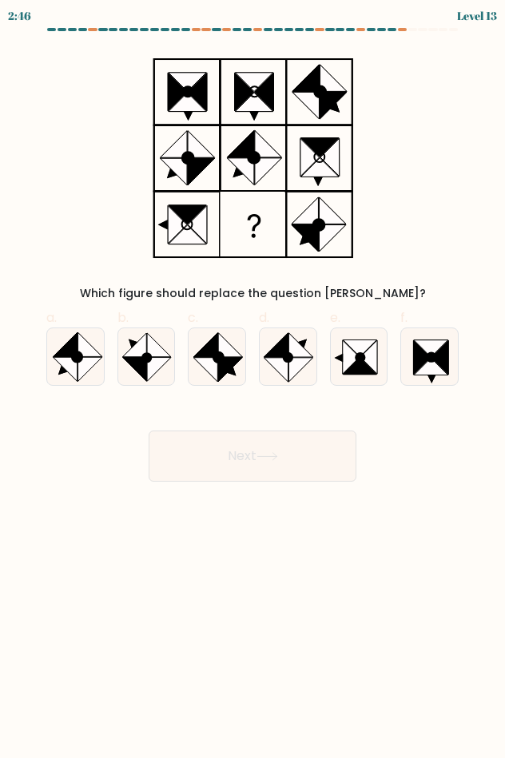
drag, startPoint x: 354, startPoint y: 351, endPoint x: 306, endPoint y: 399, distance: 67.7
click at [354, 354] on icon at bounding box center [358, 356] width 57 height 57
click at [253, 379] on input "e." at bounding box center [252, 384] width 1 height 10
radio input "true"
click at [251, 449] on button "Next" at bounding box center [252, 455] width 208 height 51
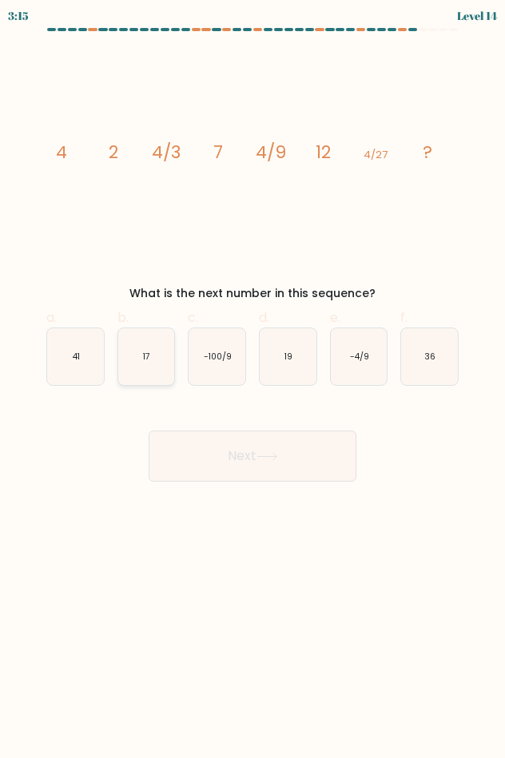
click at [153, 334] on icon "17" at bounding box center [146, 356] width 57 height 57
click at [252, 379] on input "b. 17" at bounding box center [252, 384] width 1 height 10
radio input "true"
click at [220, 446] on button "Next" at bounding box center [252, 455] width 208 height 51
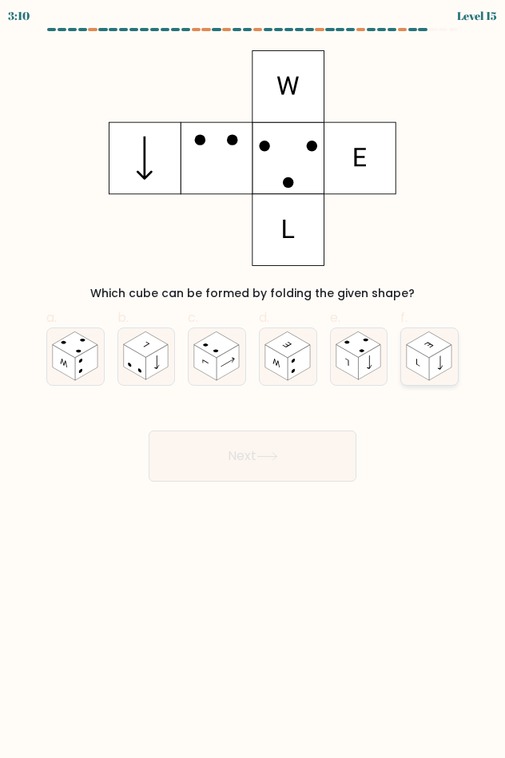
click at [429, 339] on rect at bounding box center [428, 344] width 45 height 26
click at [253, 379] on input "f." at bounding box center [252, 384] width 1 height 10
radio input "true"
click at [288, 448] on button "Next" at bounding box center [252, 455] width 208 height 51
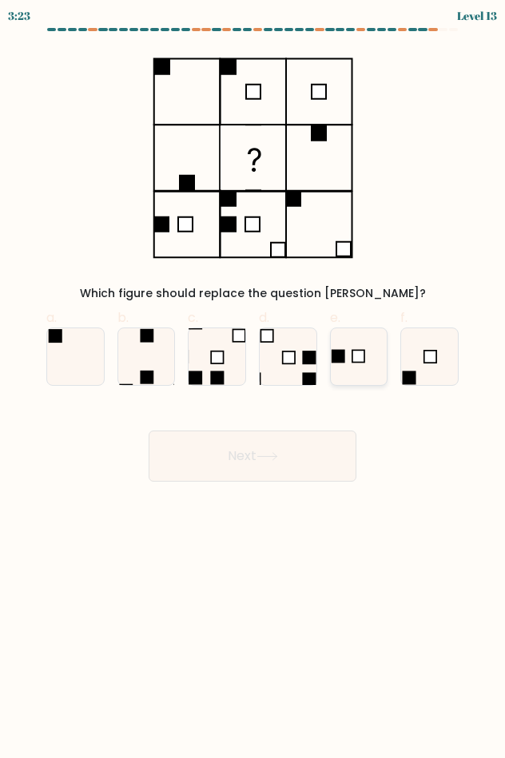
click at [350, 356] on icon at bounding box center [358, 356] width 57 height 57
click at [253, 379] on input "e." at bounding box center [252, 384] width 1 height 10
radio input "true"
click at [287, 456] on button "Next" at bounding box center [252, 455] width 208 height 51
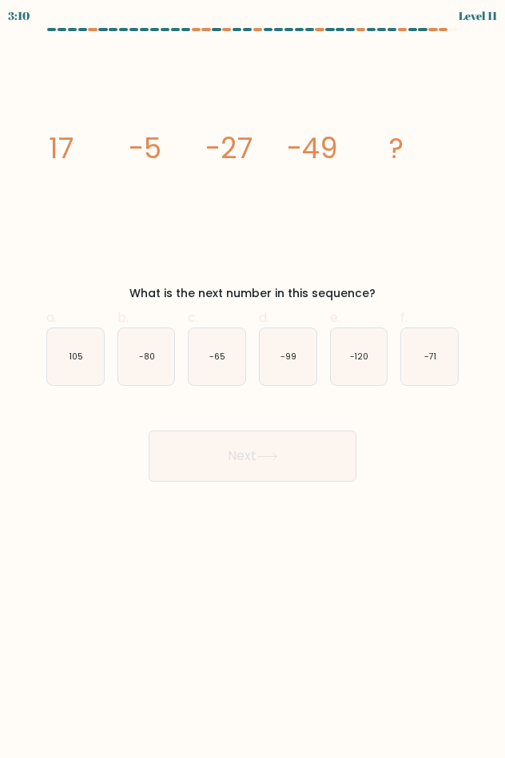
drag, startPoint x: 435, startPoint y: 356, endPoint x: 371, endPoint y: 394, distance: 74.5
click at [414, 353] on icon "-71" at bounding box center [429, 356] width 57 height 57
click at [293, 458] on button "Next" at bounding box center [252, 455] width 208 height 51
click at [427, 362] on icon "-71" at bounding box center [429, 356] width 57 height 57
click at [253, 379] on input "f. -71" at bounding box center [252, 384] width 1 height 10
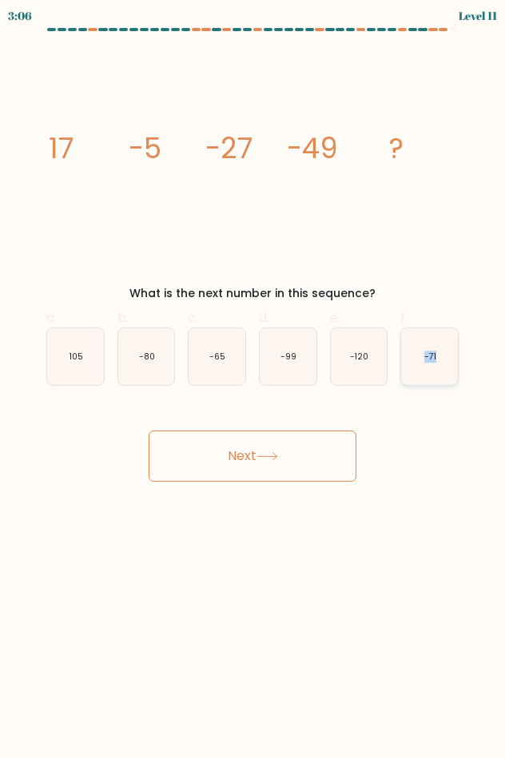
radio input "true"
click at [427, 362] on icon "-71" at bounding box center [429, 356] width 55 height 55
click at [253, 379] on input "f. -71" at bounding box center [252, 384] width 1 height 10
click at [295, 446] on button "Next" at bounding box center [252, 455] width 208 height 51
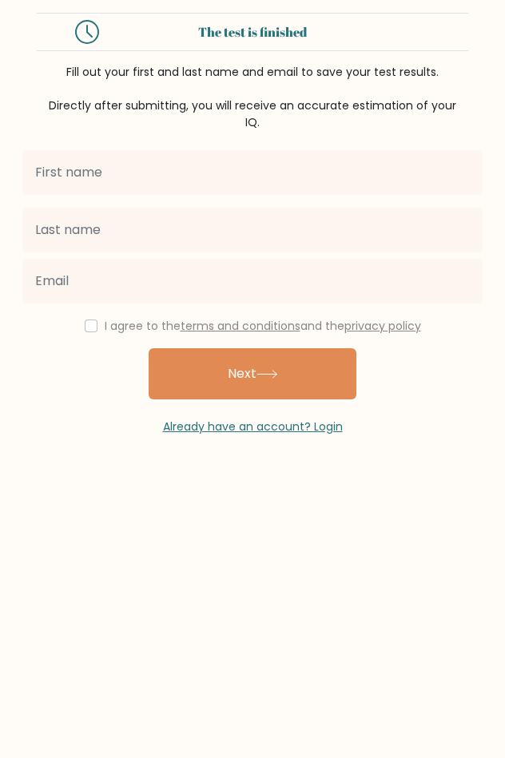
drag, startPoint x: 234, startPoint y: 176, endPoint x: 238, endPoint y: 187, distance: 11.1
click at [238, 187] on input "text" at bounding box center [252, 172] width 460 height 45
type input "[PERSON_NAME]"
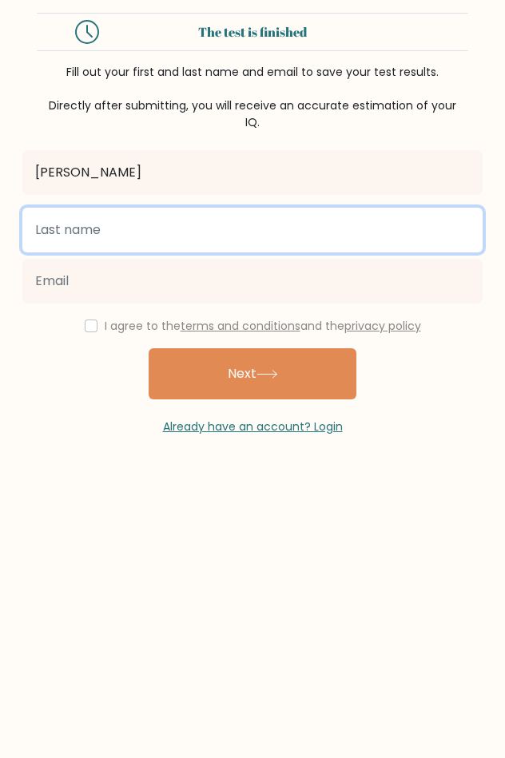
click at [205, 232] on input "text" at bounding box center [252, 230] width 460 height 45
type input "gatimu"
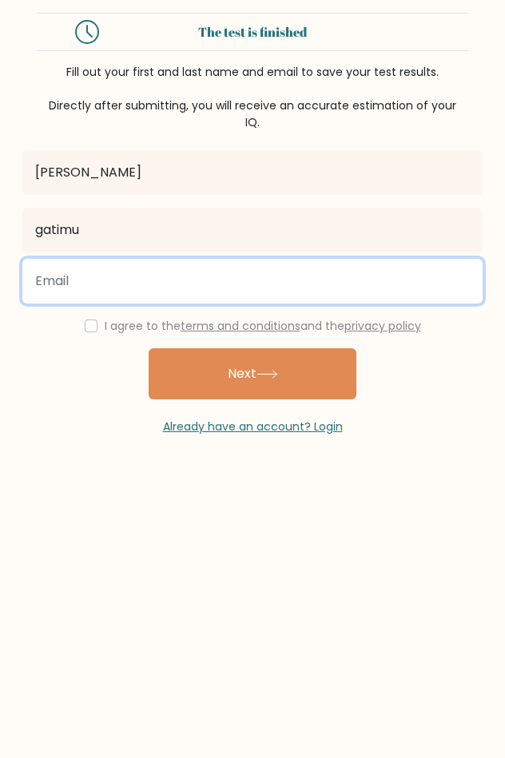
click at [72, 270] on input "email" at bounding box center [252, 281] width 460 height 45
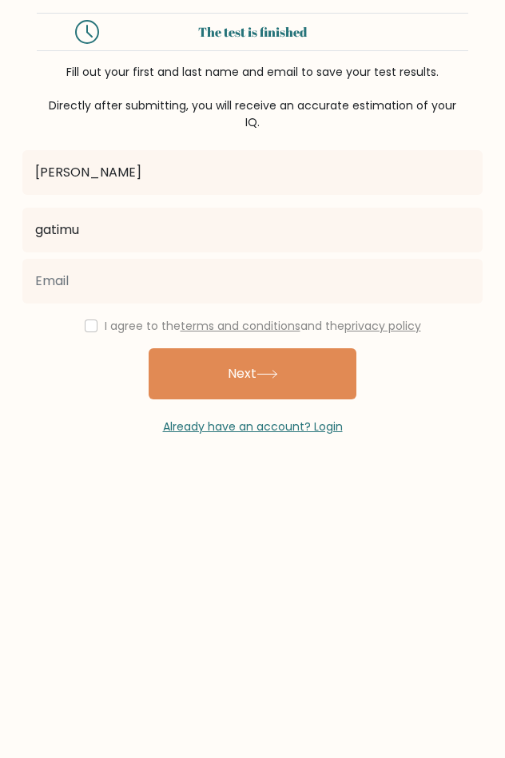
click at [96, 323] on div "I agree to the terms and conditions and the privacy policy" at bounding box center [252, 325] width 479 height 19
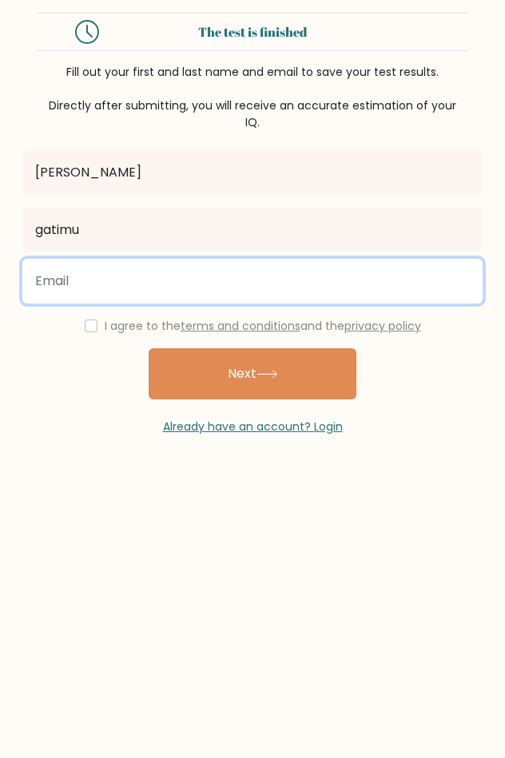
click at [56, 290] on input "email" at bounding box center [252, 281] width 460 height 45
click at [180, 296] on input "email" at bounding box center [252, 281] width 460 height 45
click at [53, 288] on input "email" at bounding box center [252, 281] width 460 height 45
type input "luisbog8@gmail.com"
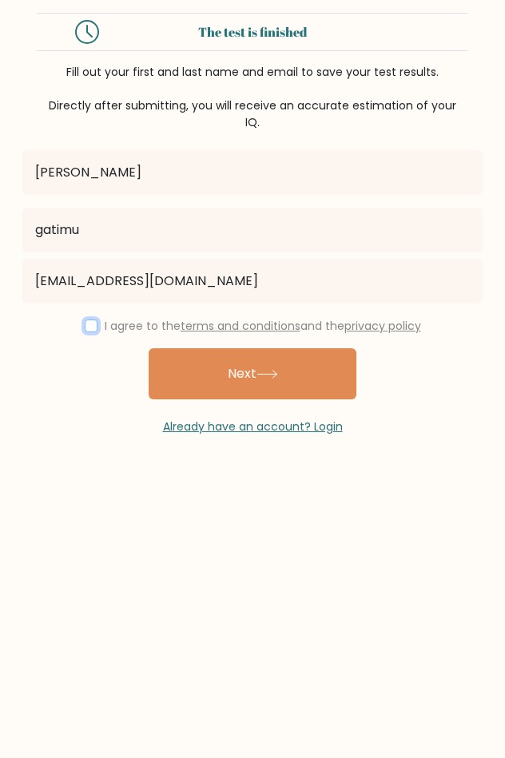
click at [85, 321] on input "checkbox" at bounding box center [91, 325] width 13 height 13
checkbox input "true"
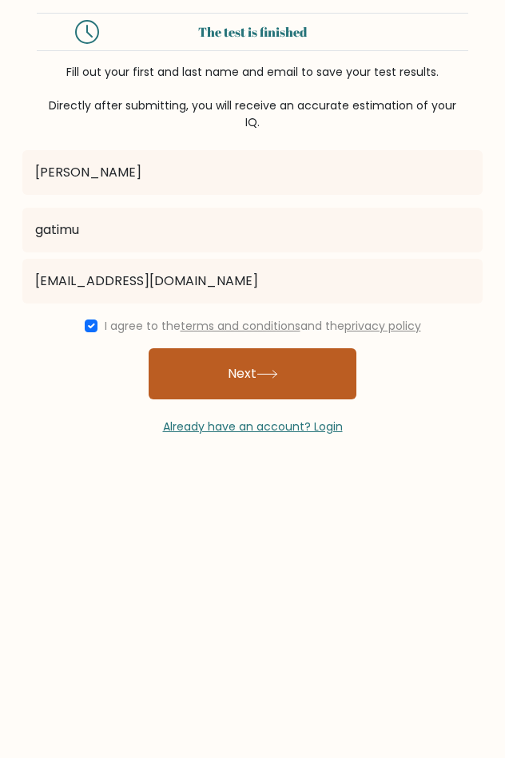
click at [246, 355] on button "Next" at bounding box center [252, 373] width 208 height 51
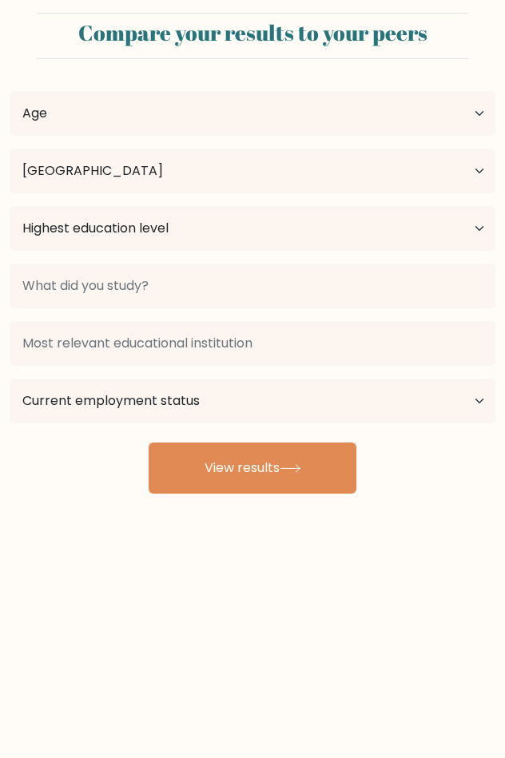
select select "KE"
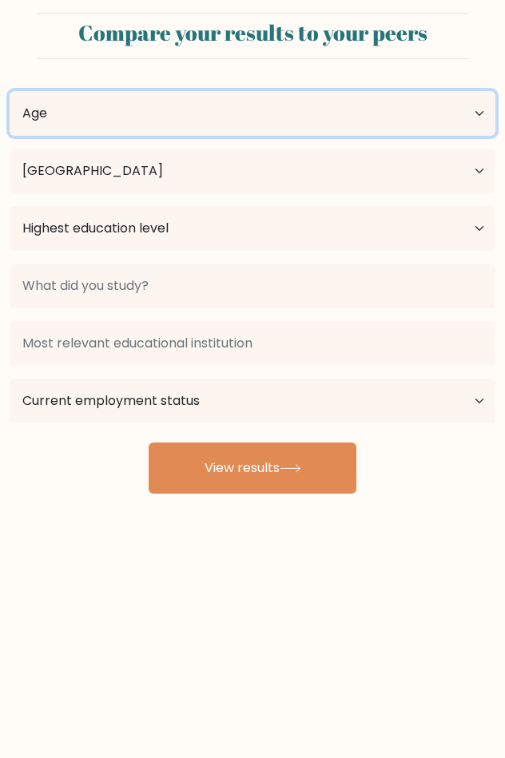
click at [485, 117] on select "Age Under 18 years old 18-24 years old 25-34 years old 35-44 years old 45-54 ye…" at bounding box center [252, 113] width 485 height 45
select select "min_18"
click at [10, 91] on select "Age Under 18 years old 18-24 years old 25-34 years old 35-44 years old 45-54 ye…" at bounding box center [252, 113] width 485 height 45
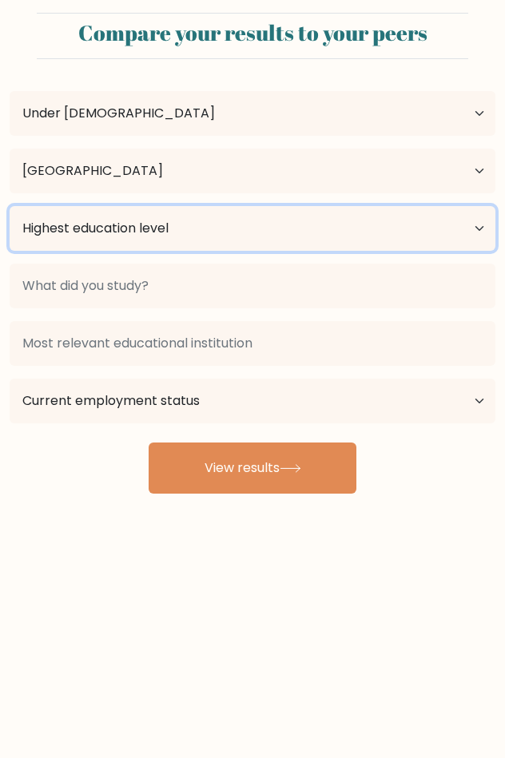
click at [481, 235] on select "Highest education level No schooling Primary Lower Secondary Upper Secondary Oc…" at bounding box center [252, 228] width 485 height 45
select select "upper_secondary"
click at [10, 206] on select "Highest education level No schooling Primary Lower Secondary Upper Secondary Oc…" at bounding box center [252, 228] width 485 height 45
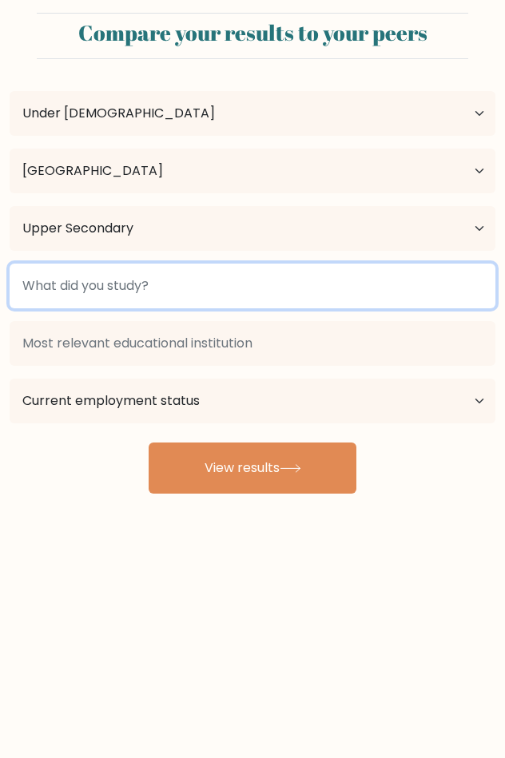
click at [400, 291] on input at bounding box center [252, 285] width 485 height 45
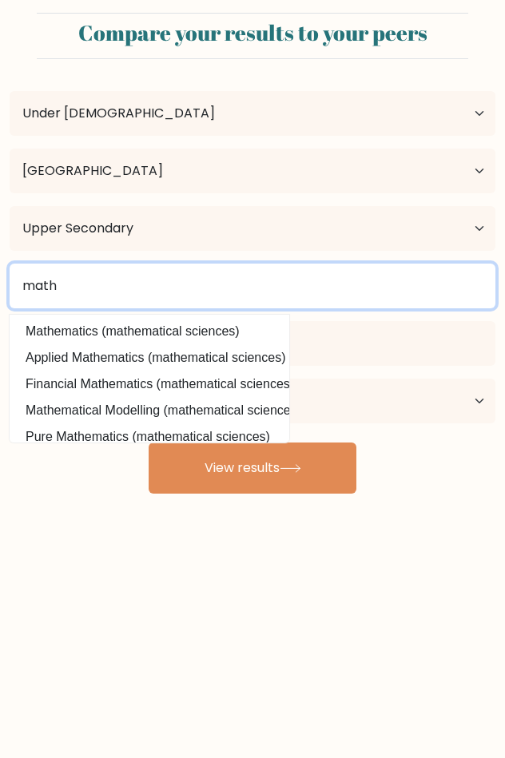
drag, startPoint x: 233, startPoint y: 282, endPoint x: 243, endPoint y: 282, distance: 9.6
click at [243, 282] on input "math" at bounding box center [252, 285] width 485 height 45
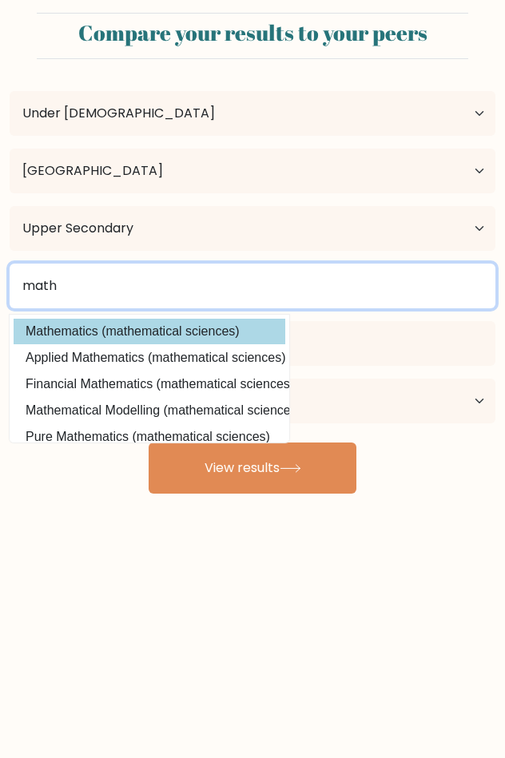
type input "math"
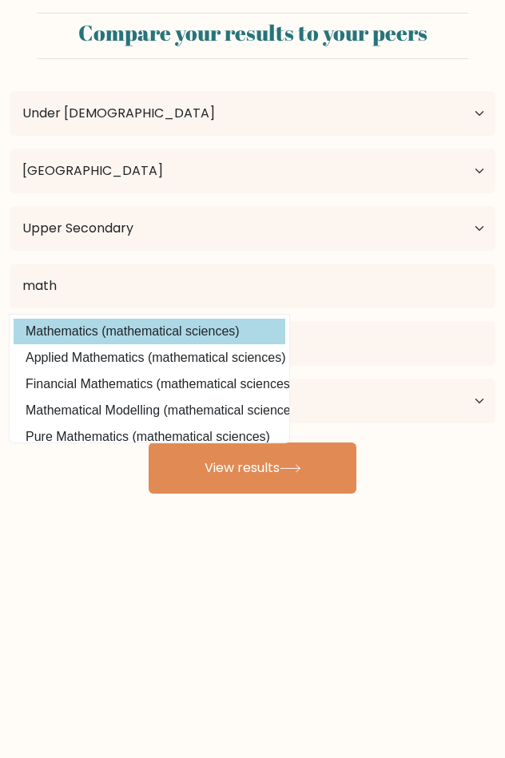
click at [210, 338] on div "victor gatimu Age Under 18 years old 18-24 years old 25-34 years old 35-44 year…" at bounding box center [252, 283] width 505 height 422
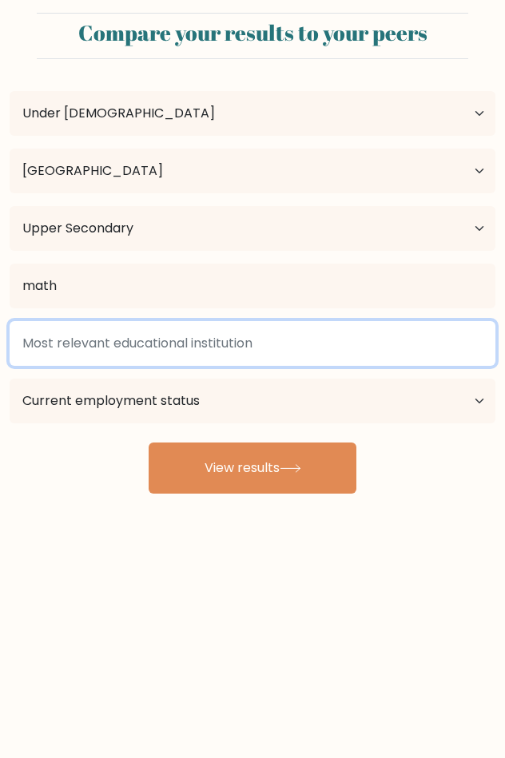
click at [203, 340] on input at bounding box center [252, 343] width 485 height 45
type input "kerugoya boys"
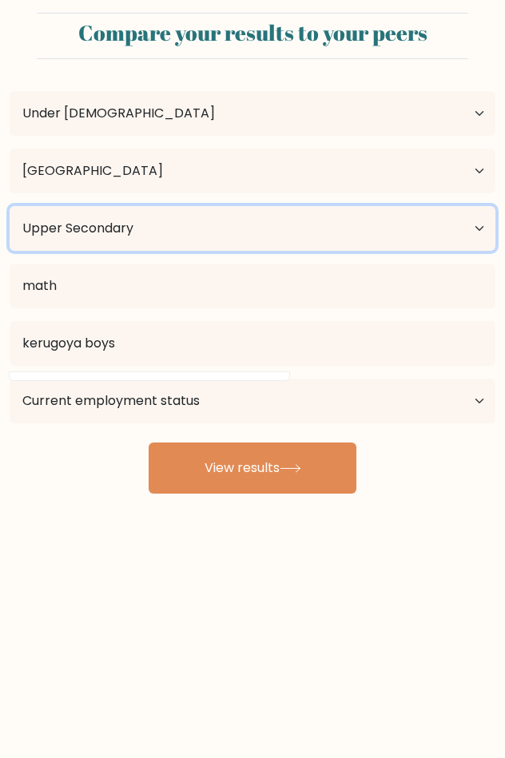
click at [479, 236] on select "Highest education level No schooling Primary Lower Secondary Upper Secondary Oc…" at bounding box center [252, 228] width 485 height 45
select select "lower_secondary"
click at [10, 206] on select "Highest education level No schooling Primary Lower Secondary Upper Secondary Oc…" at bounding box center [252, 228] width 485 height 45
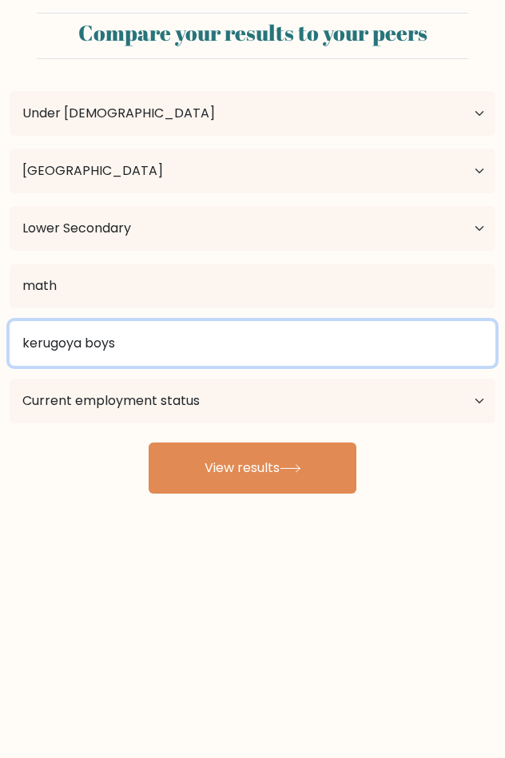
click at [340, 337] on input "kerugoya boys" at bounding box center [252, 343] width 485 height 45
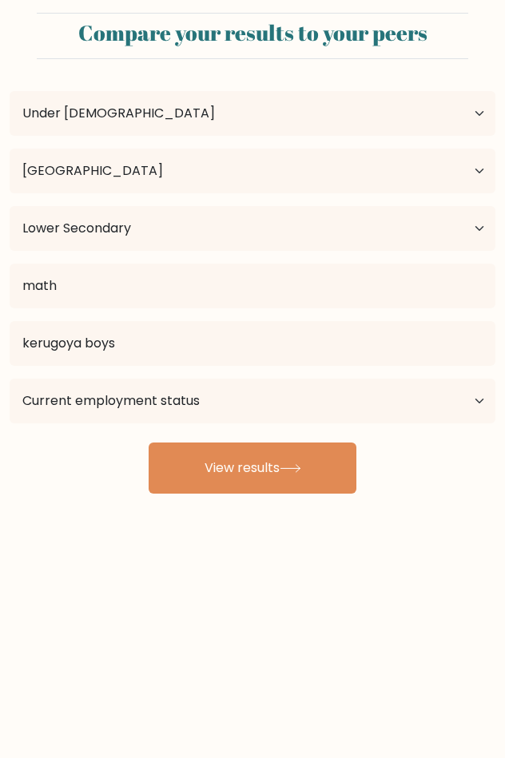
drag, startPoint x: 301, startPoint y: 401, endPoint x: 62, endPoint y: 454, distance: 244.6
click at [62, 454] on div "victor gatimu Age Under 18 years old 18-24 years old 25-34 years old 35-44 year…" at bounding box center [252, 283] width 505 height 422
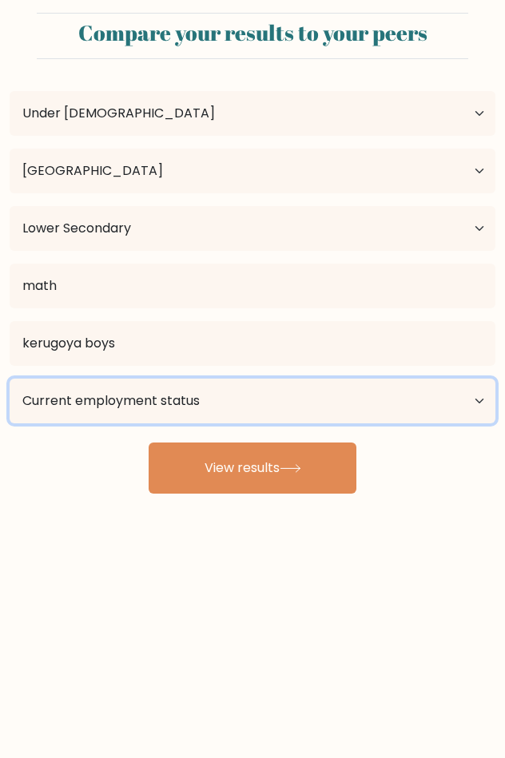
click at [117, 394] on select "Current employment status Employed Student Retired Other / prefer not to answer" at bounding box center [252, 400] width 485 height 45
select select "student"
click at [10, 378] on select "Current employment status Employed Student Retired Other / prefer not to answer" at bounding box center [252, 400] width 485 height 45
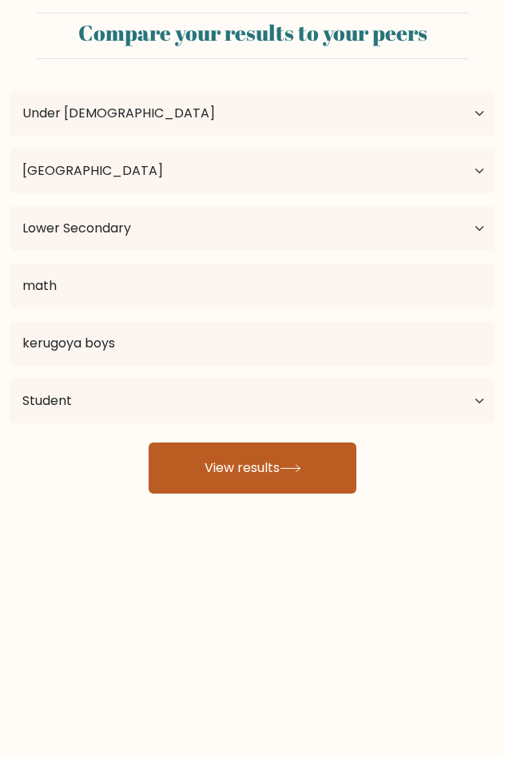
click at [216, 461] on button "View results" at bounding box center [252, 467] width 208 height 51
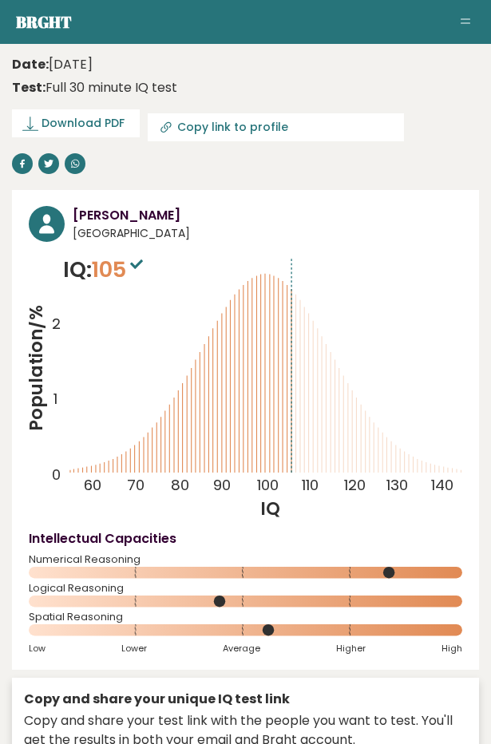
scroll to position [0, 14]
